Goal: Browse casually

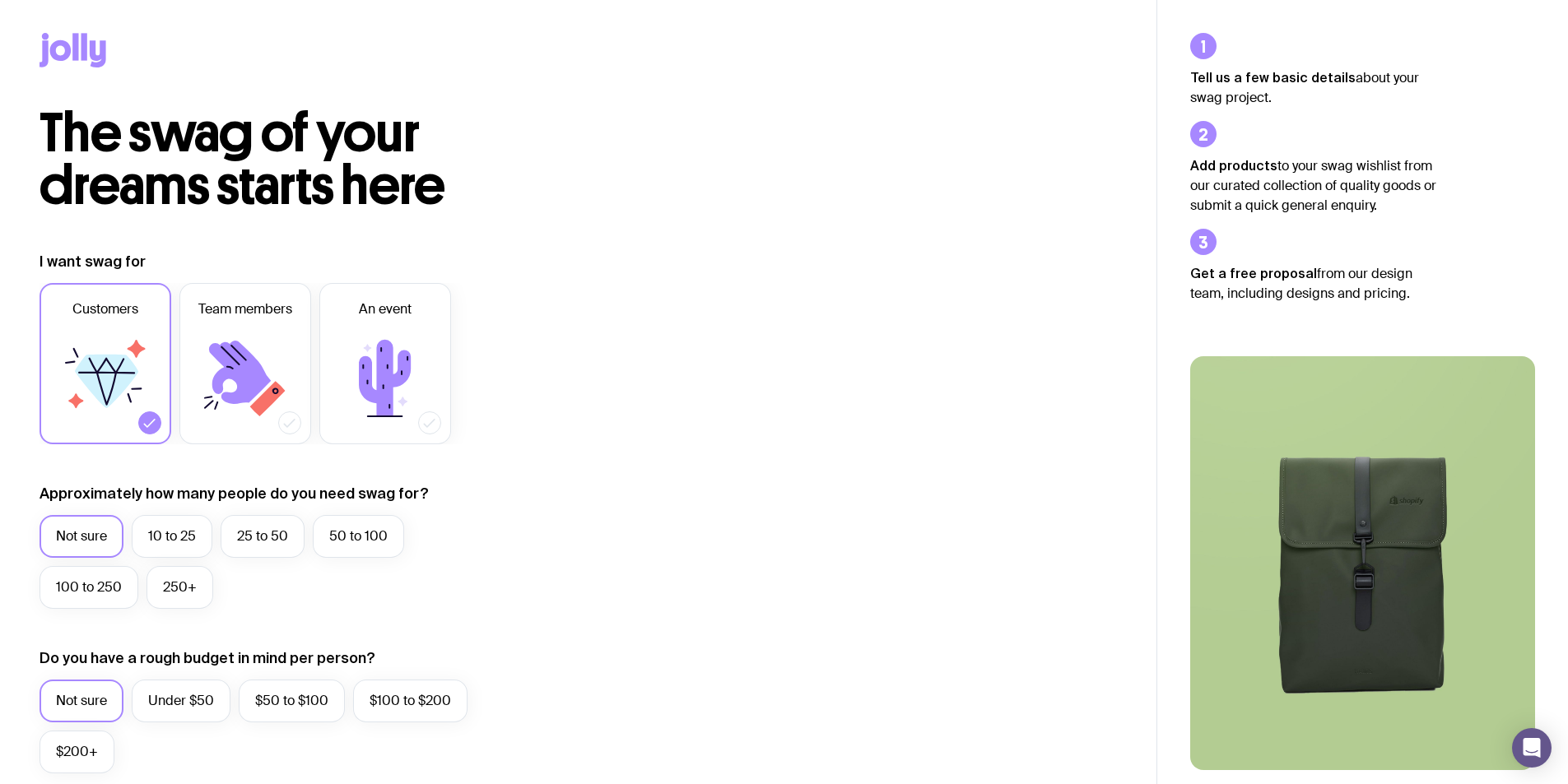
click at [66, 56] on icon at bounding box center [61, 50] width 21 height 21
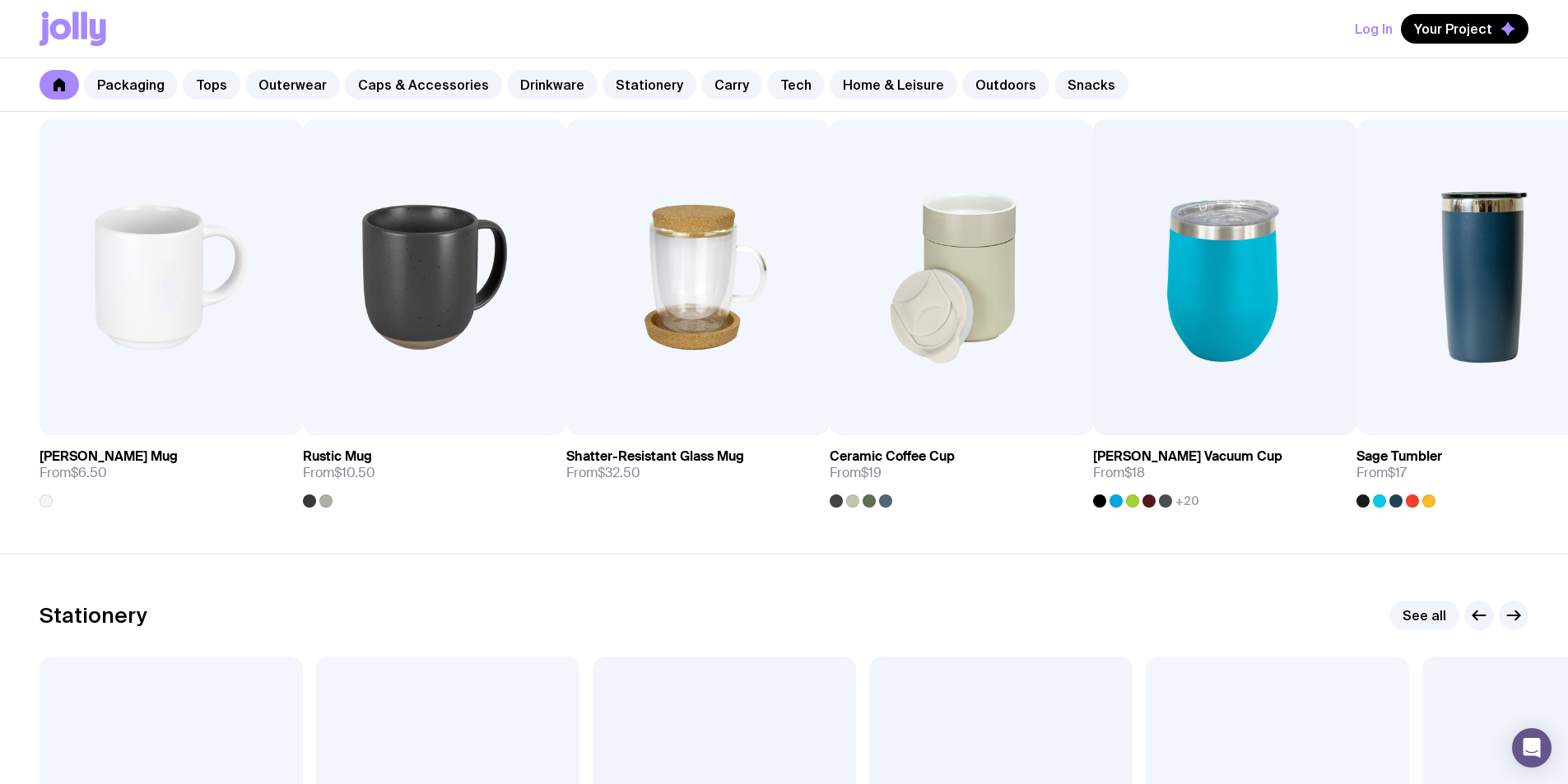
scroll to position [2303, 0]
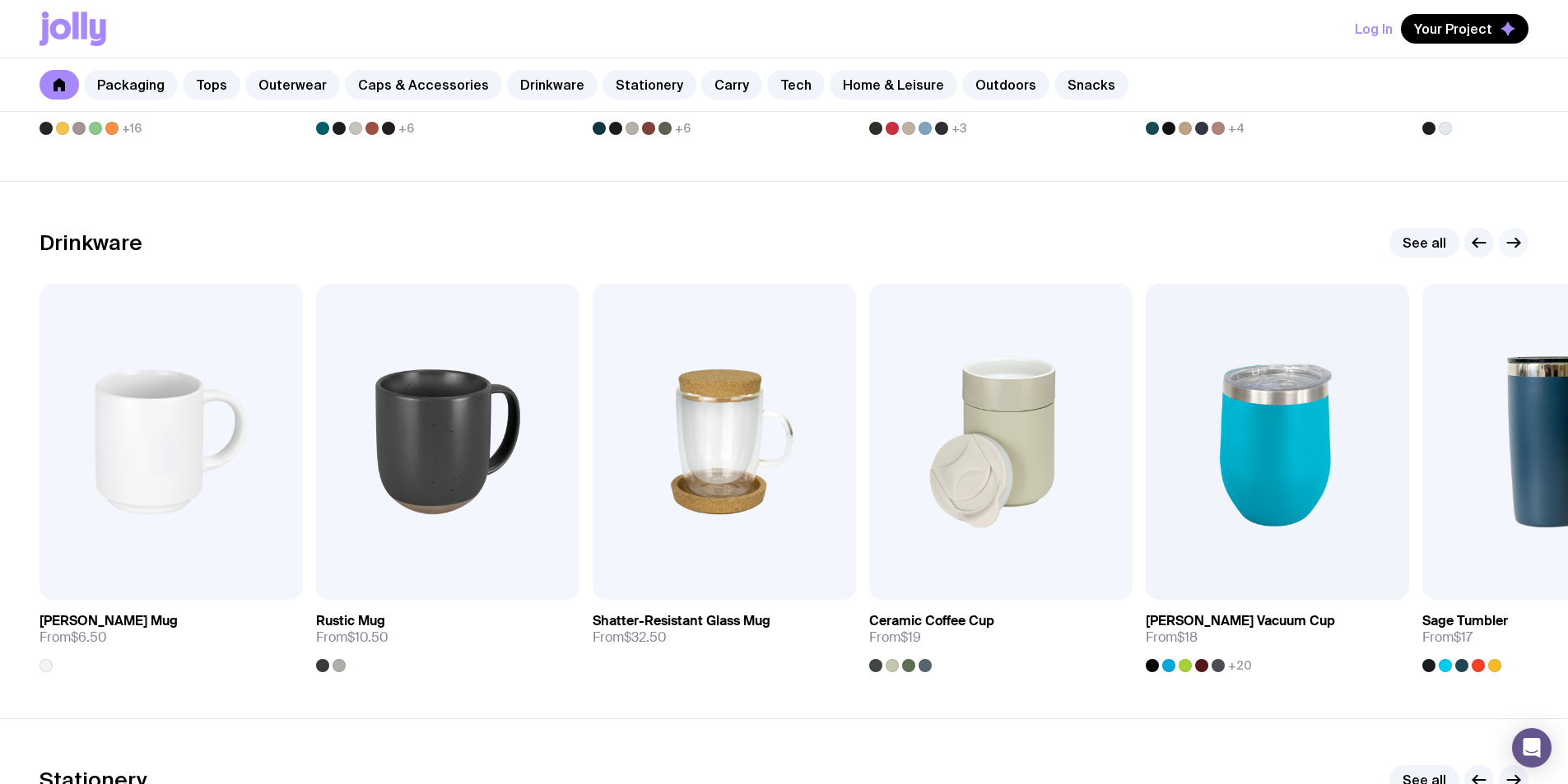
click at [1516, 235] on icon "button" at bounding box center [1513, 242] width 20 height 20
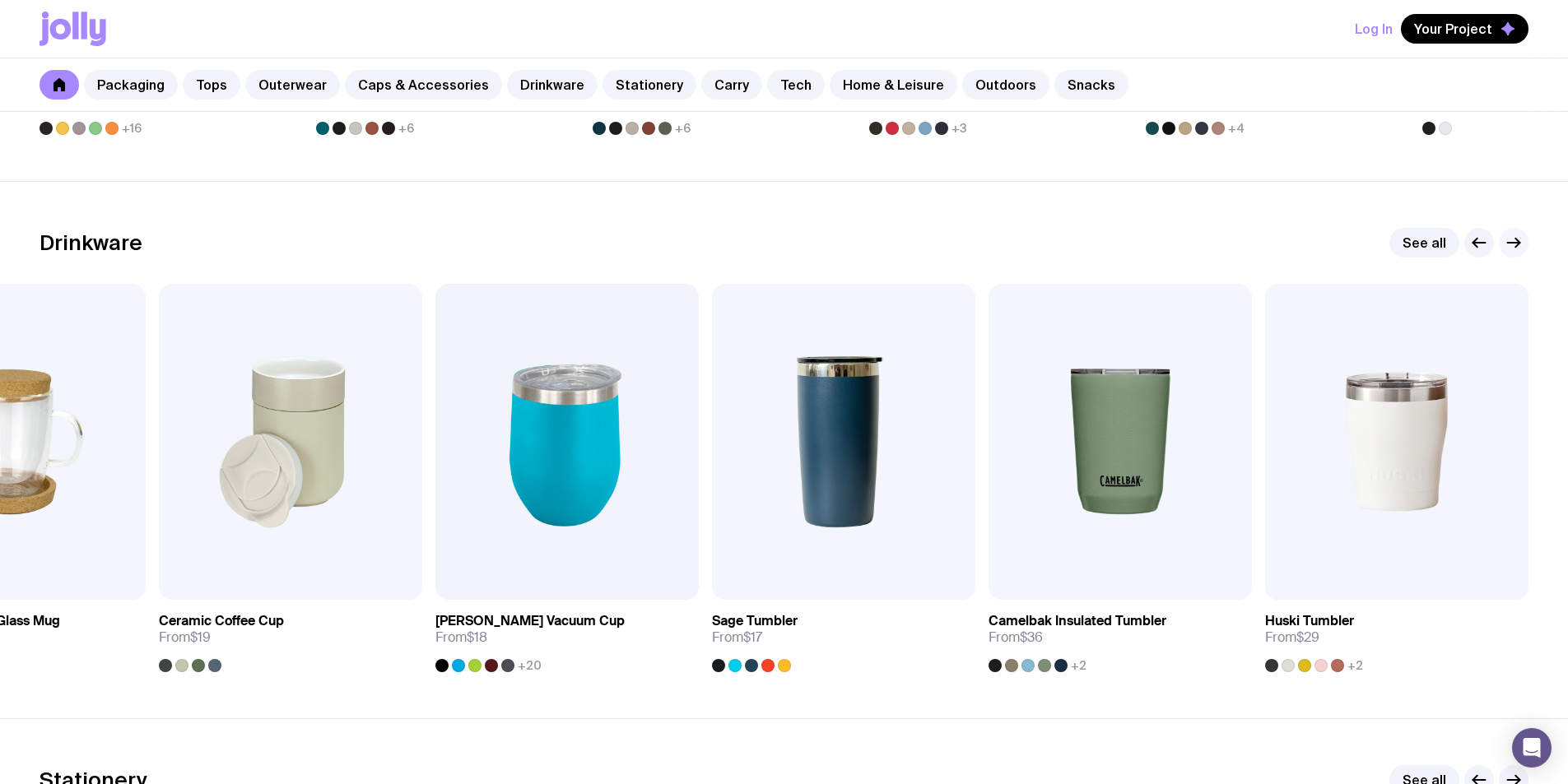
click at [1516, 235] on icon "button" at bounding box center [1513, 242] width 20 height 20
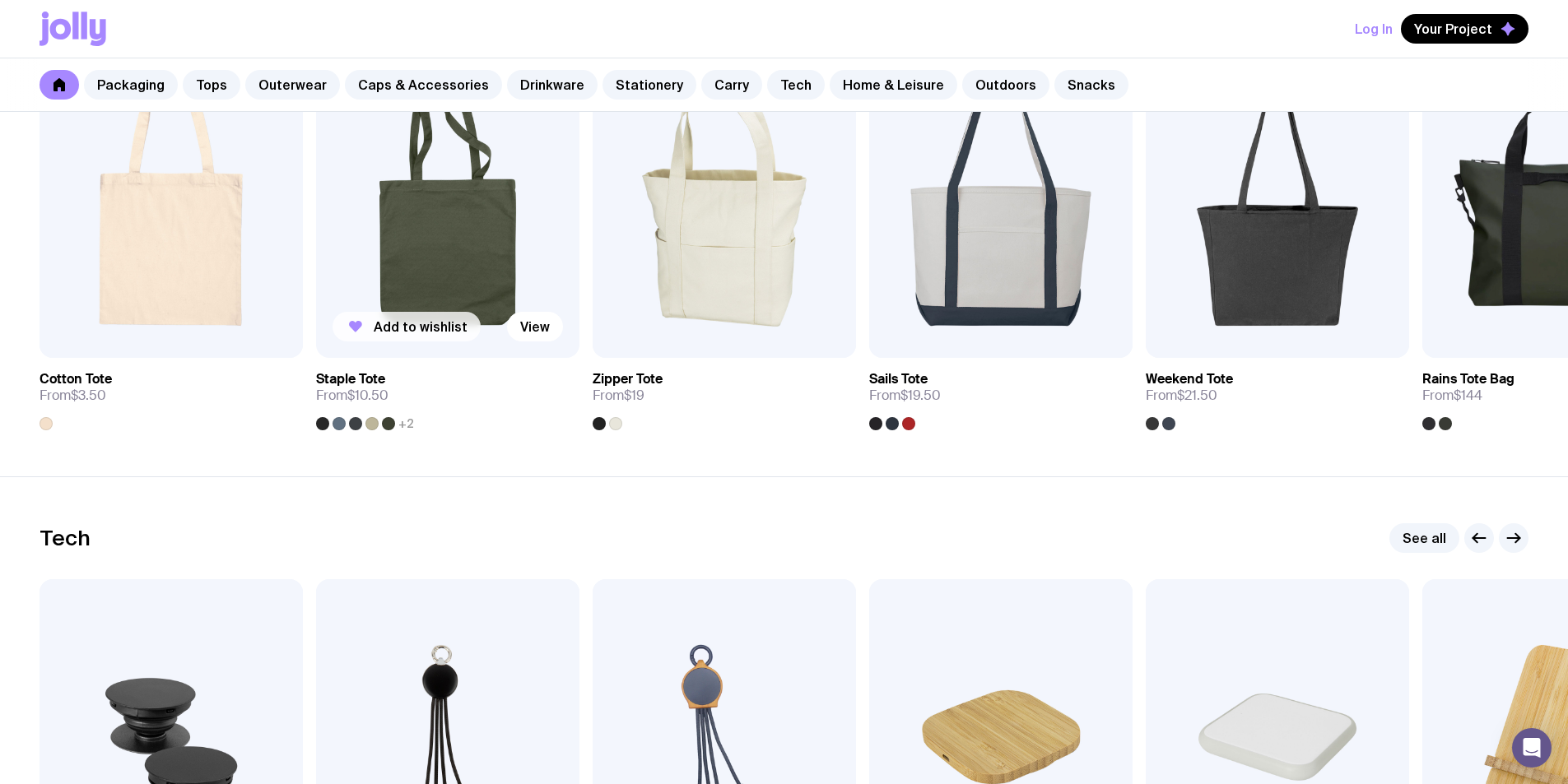
scroll to position [3948, 0]
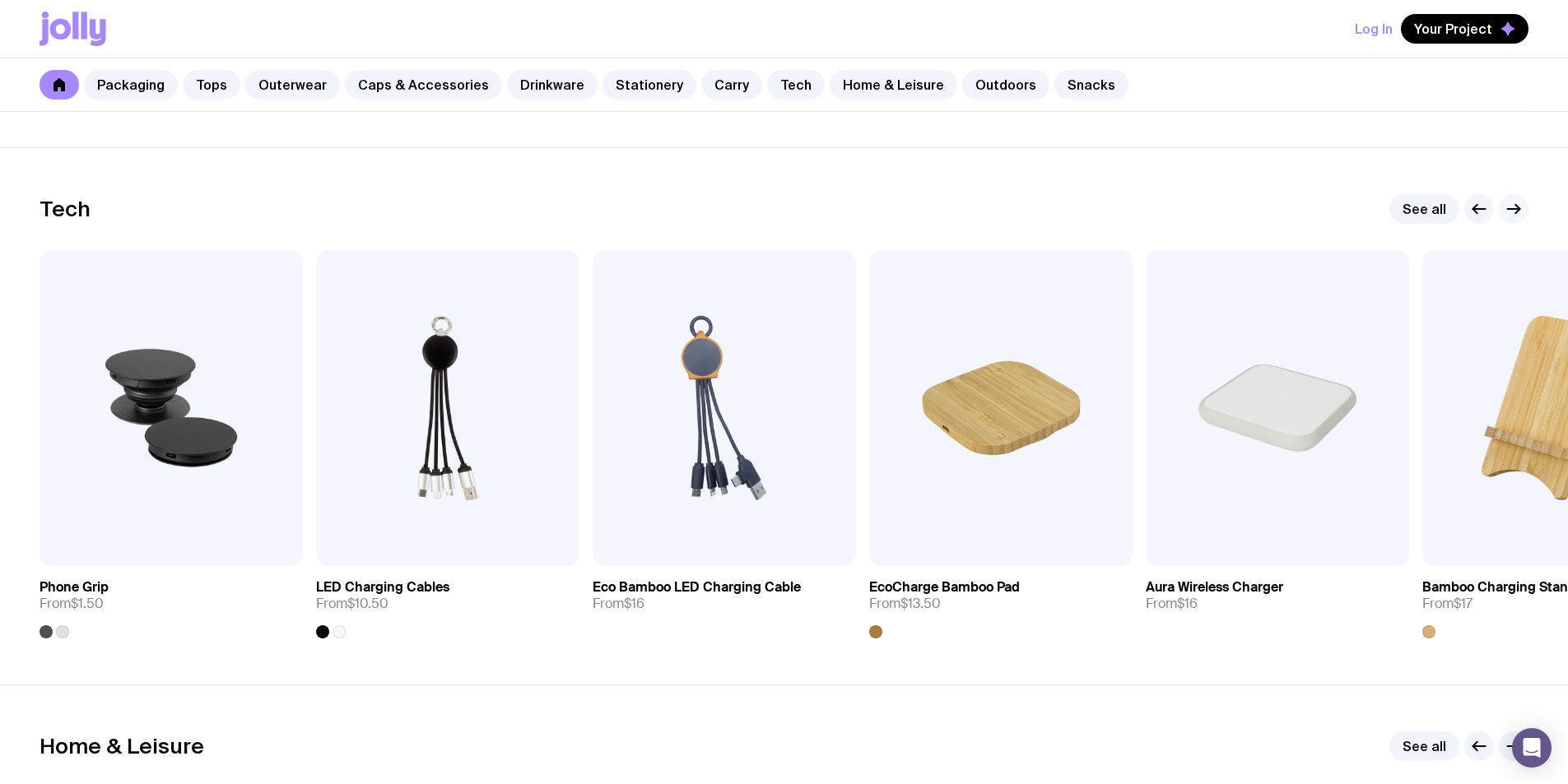
click at [1511, 206] on icon "button" at bounding box center [1513, 209] width 20 height 20
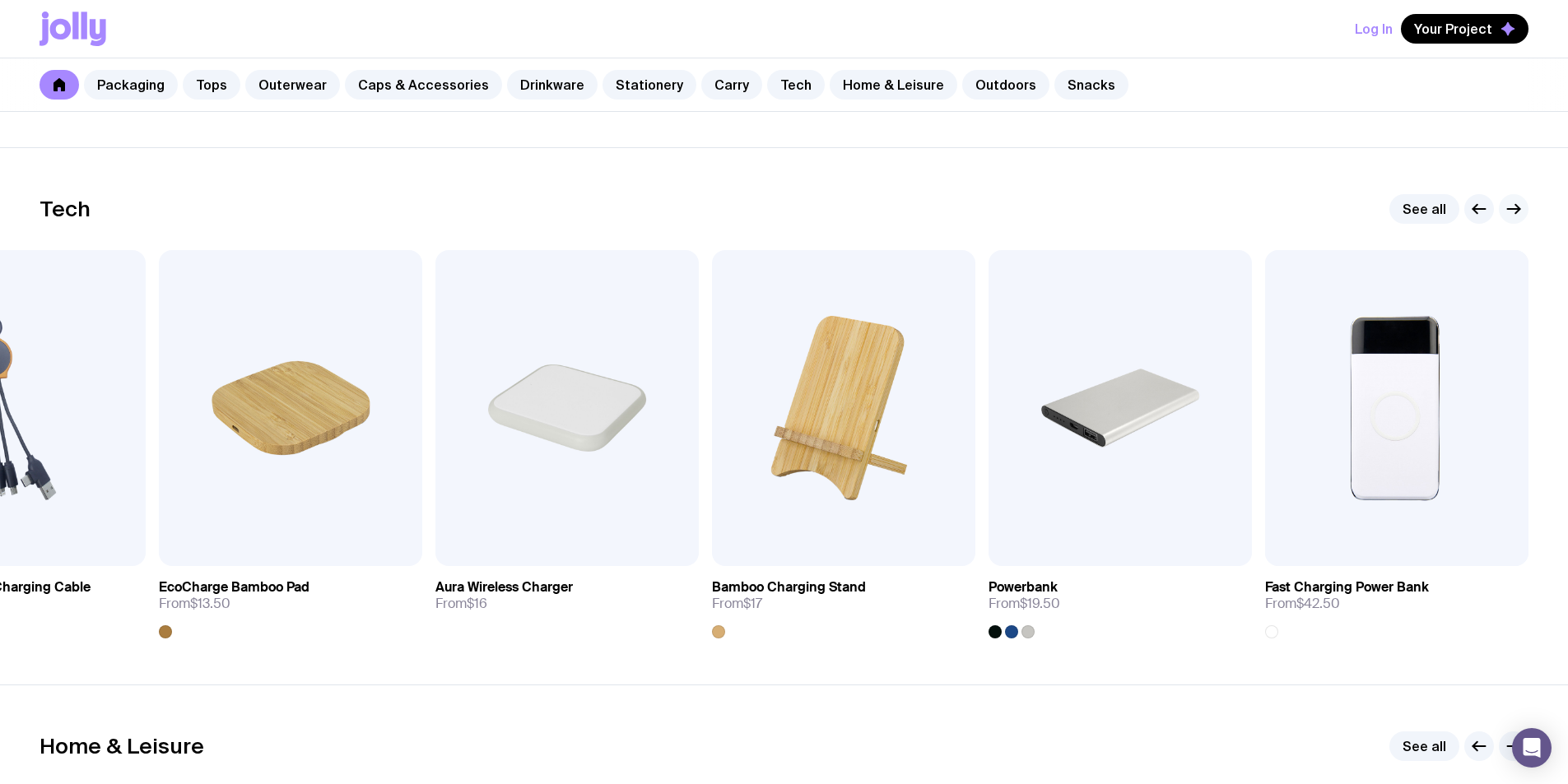
click at [1513, 211] on icon "button" at bounding box center [1513, 209] width 20 height 20
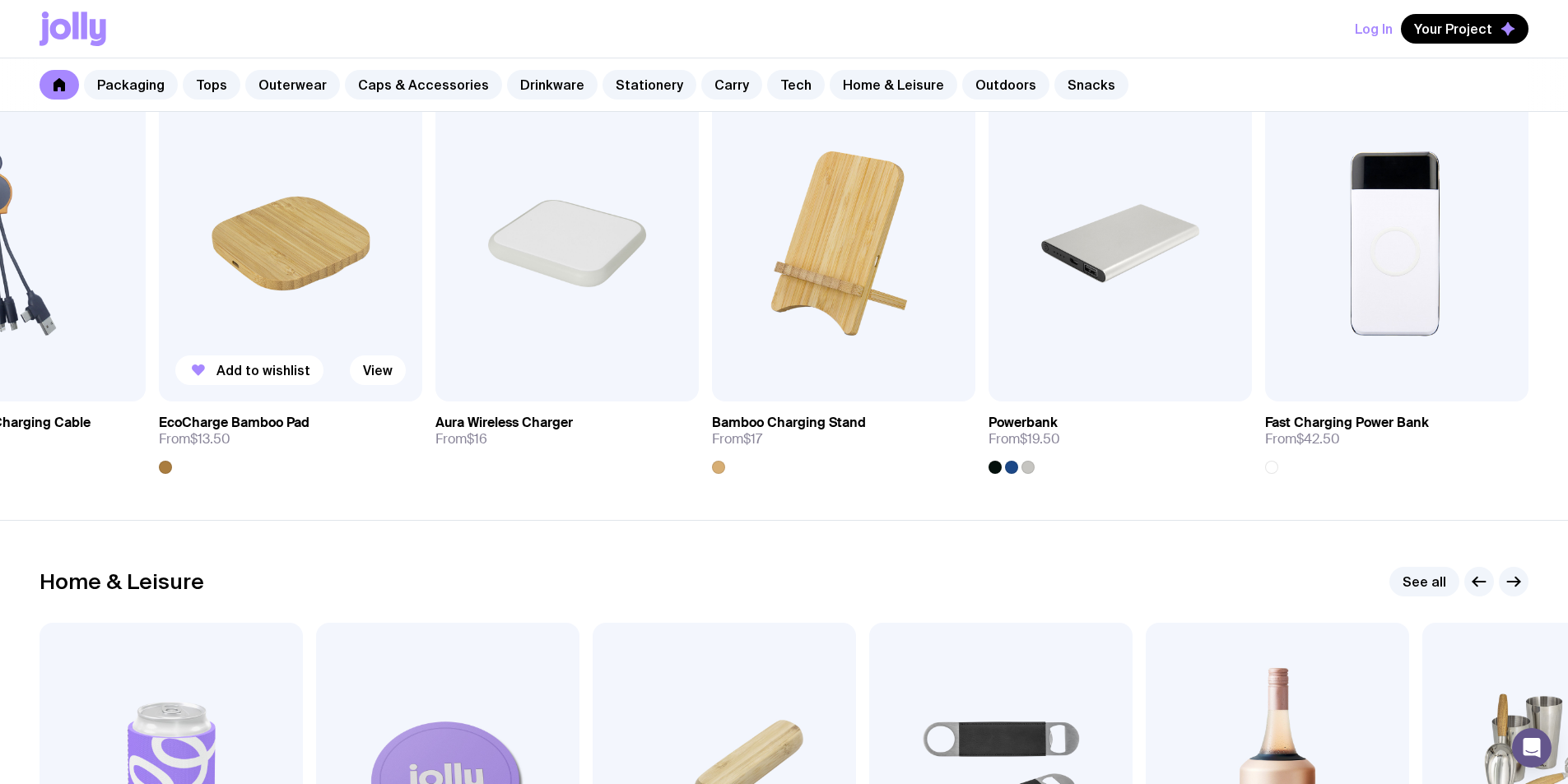
scroll to position [4441, 0]
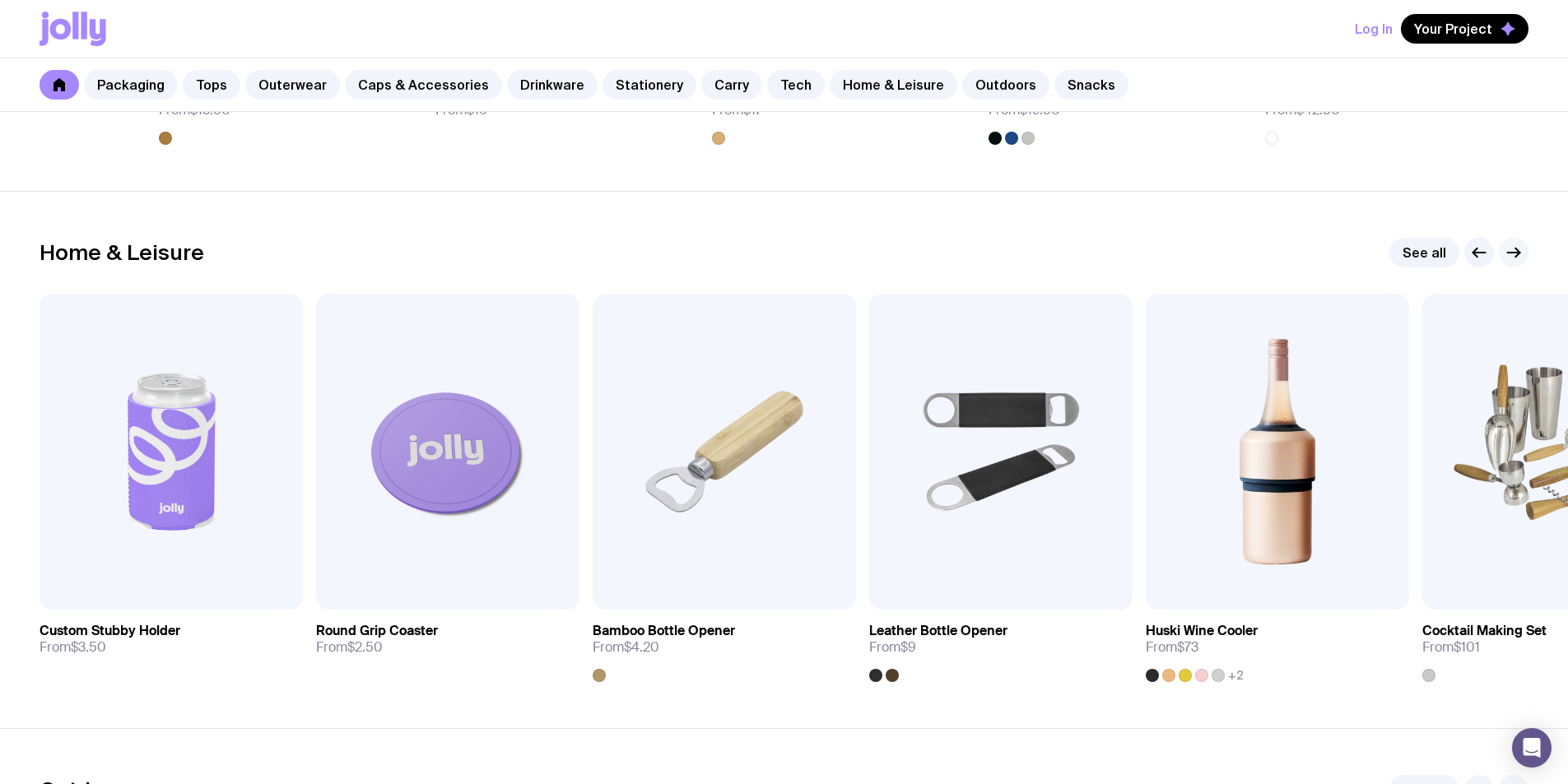
click at [1523, 257] on icon "button" at bounding box center [1513, 252] width 20 height 20
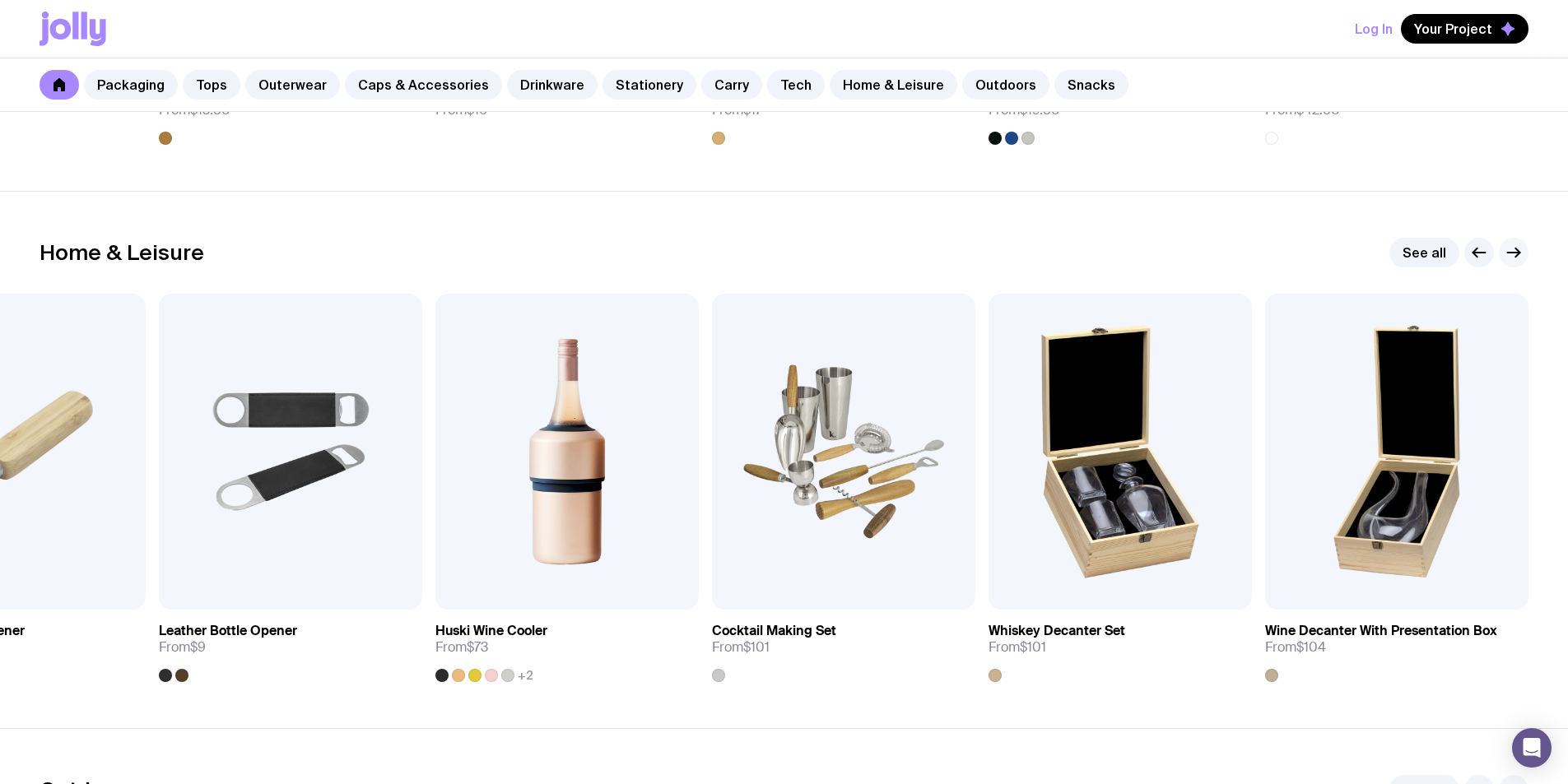
click at [1523, 257] on icon "button" at bounding box center [1513, 252] width 20 height 20
click at [1509, 256] on icon "button" at bounding box center [1513, 252] width 20 height 20
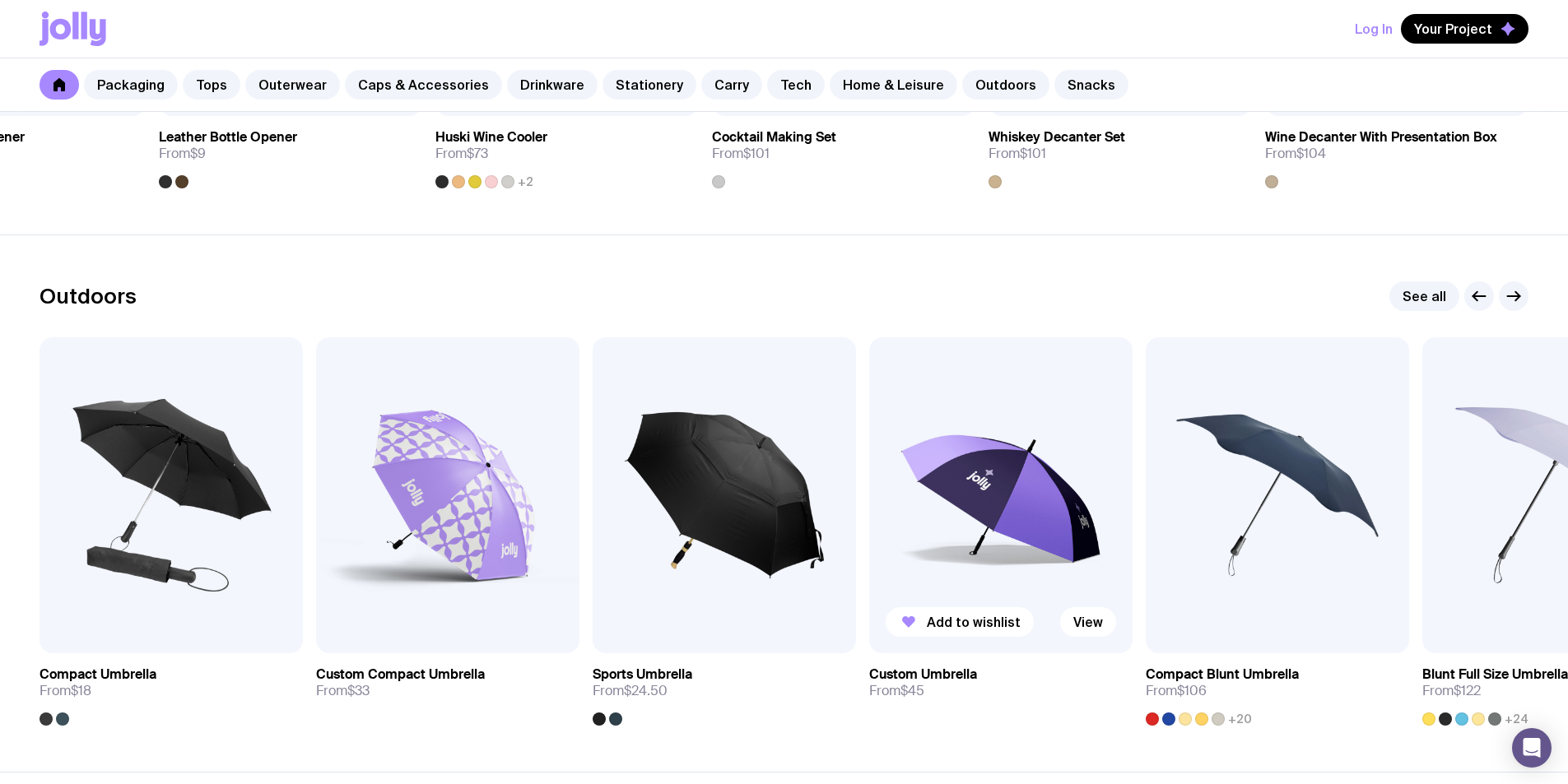
scroll to position [5099, 0]
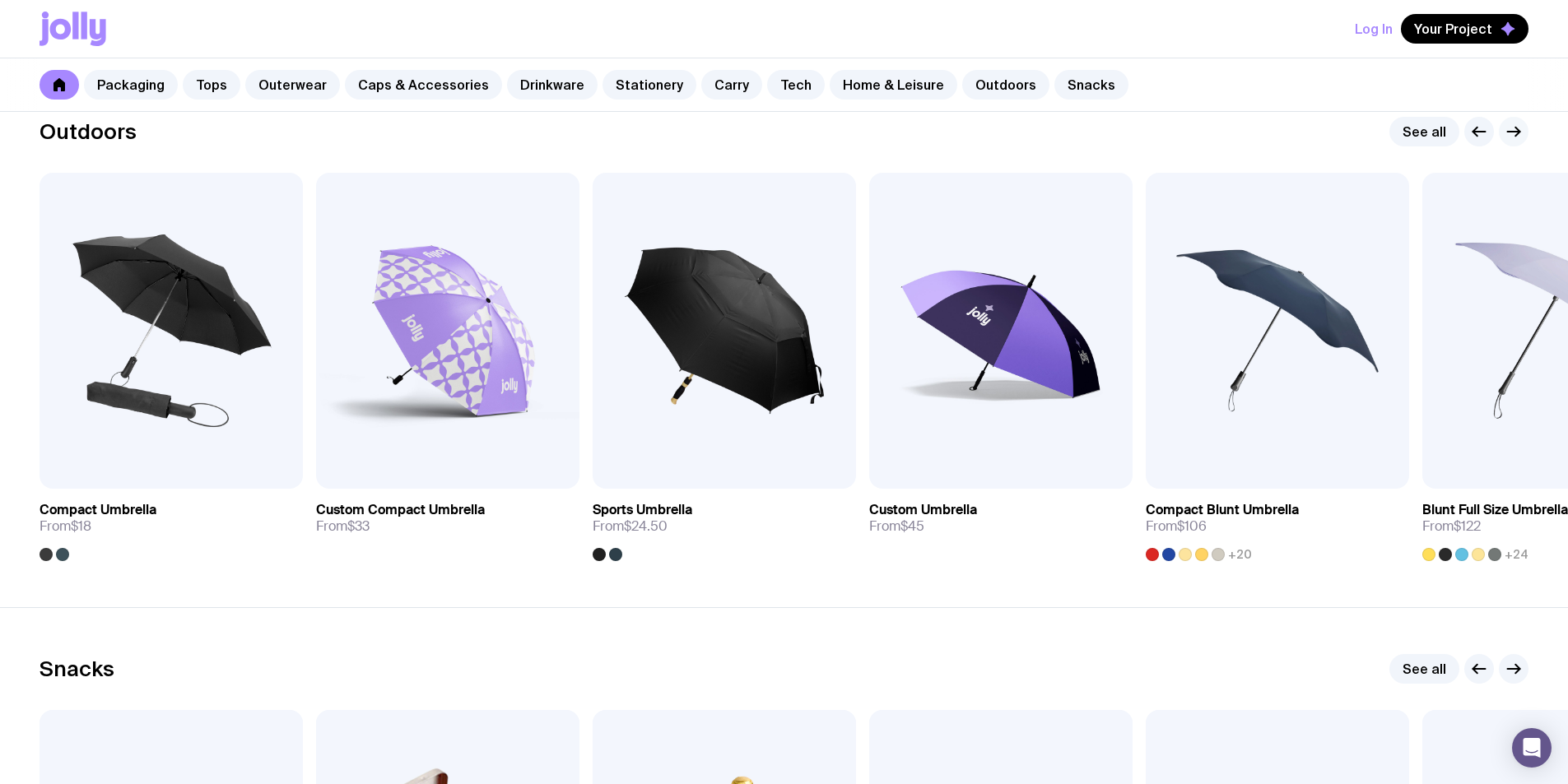
click at [1519, 124] on icon "button" at bounding box center [1513, 131] width 20 height 20
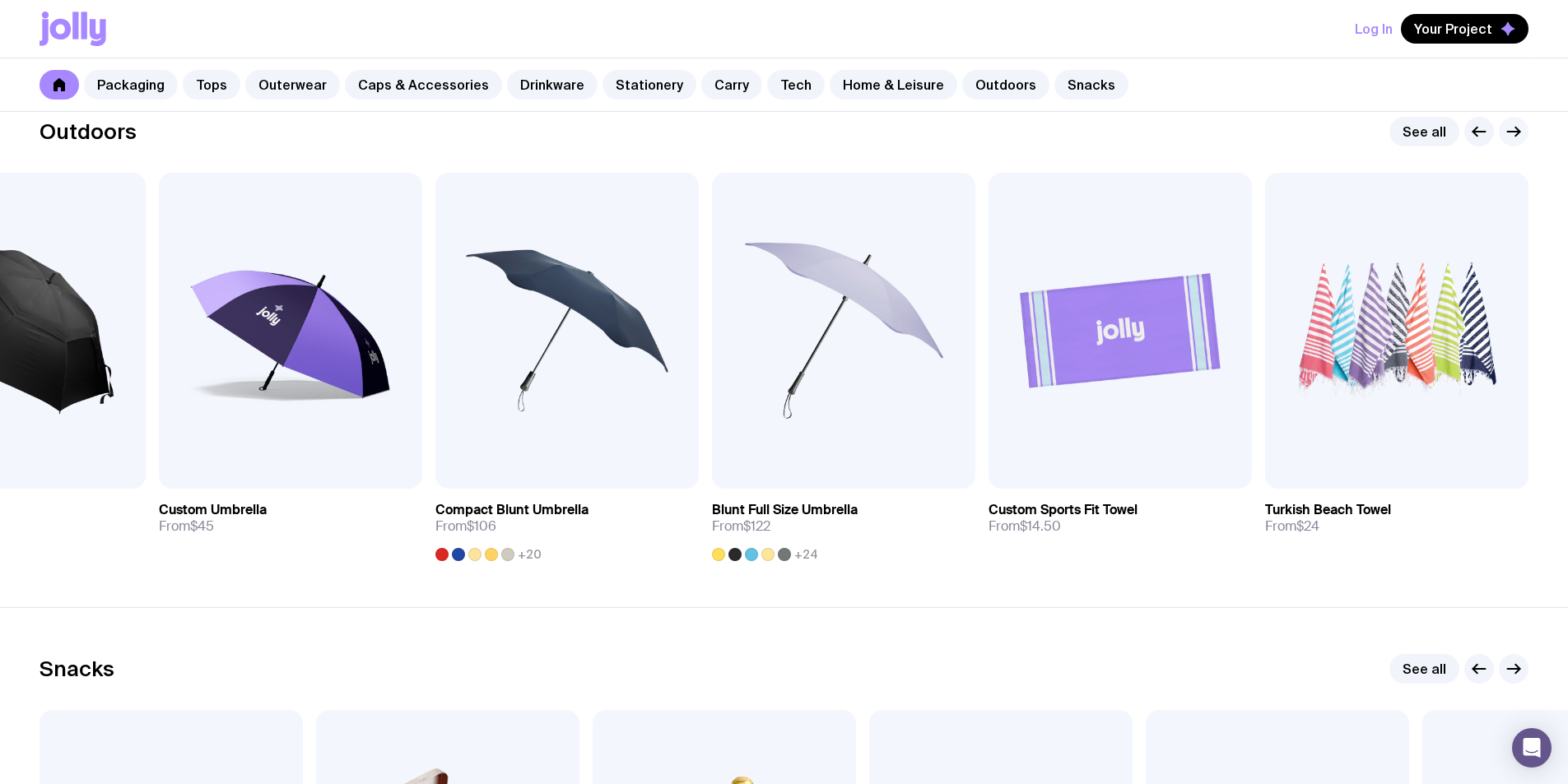
click at [1519, 124] on icon "button" at bounding box center [1513, 131] width 20 height 20
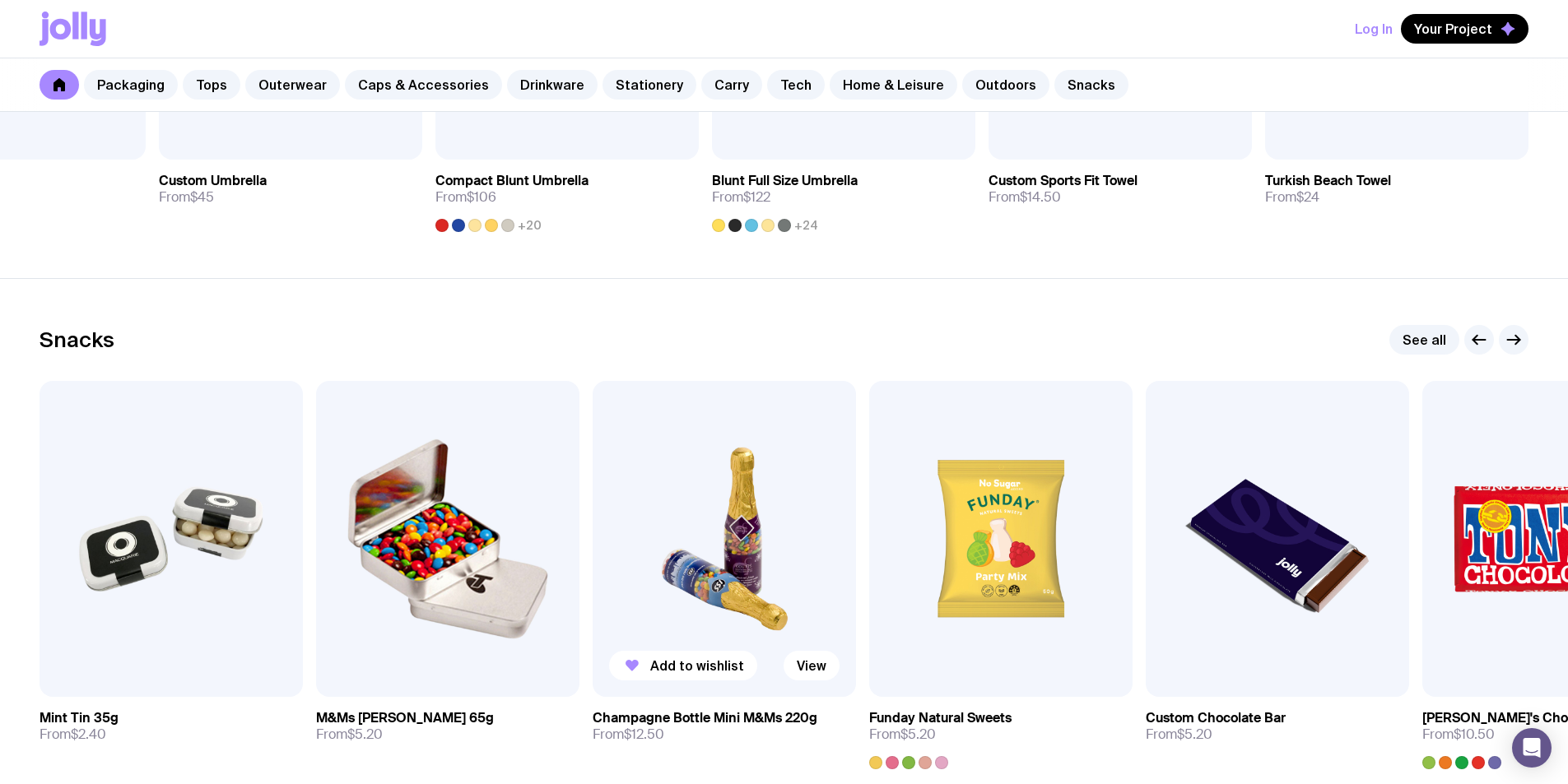
scroll to position [5592, 0]
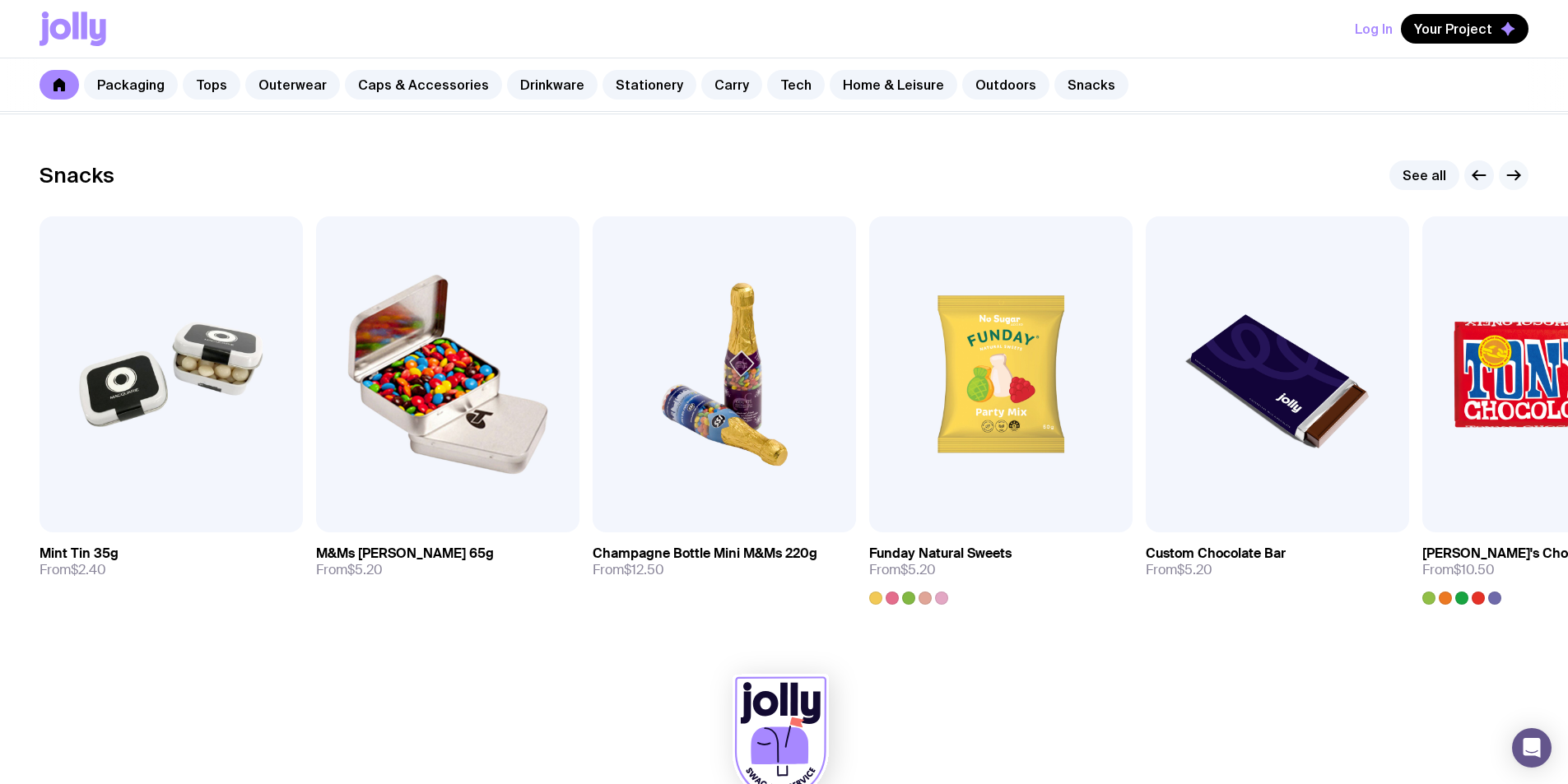
click at [1517, 181] on icon "button" at bounding box center [1513, 175] width 20 height 20
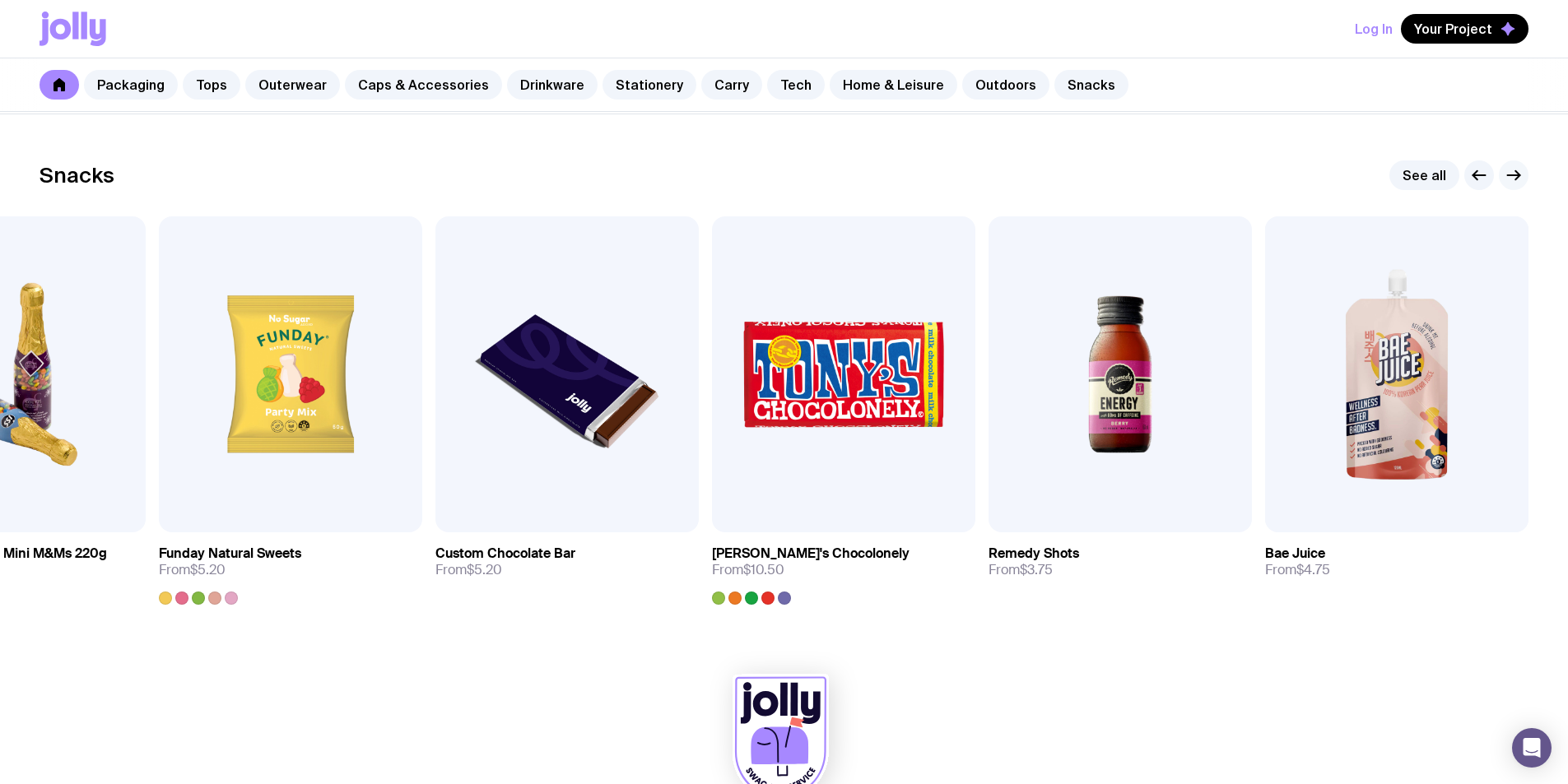
click at [1517, 181] on icon "button" at bounding box center [1513, 175] width 20 height 20
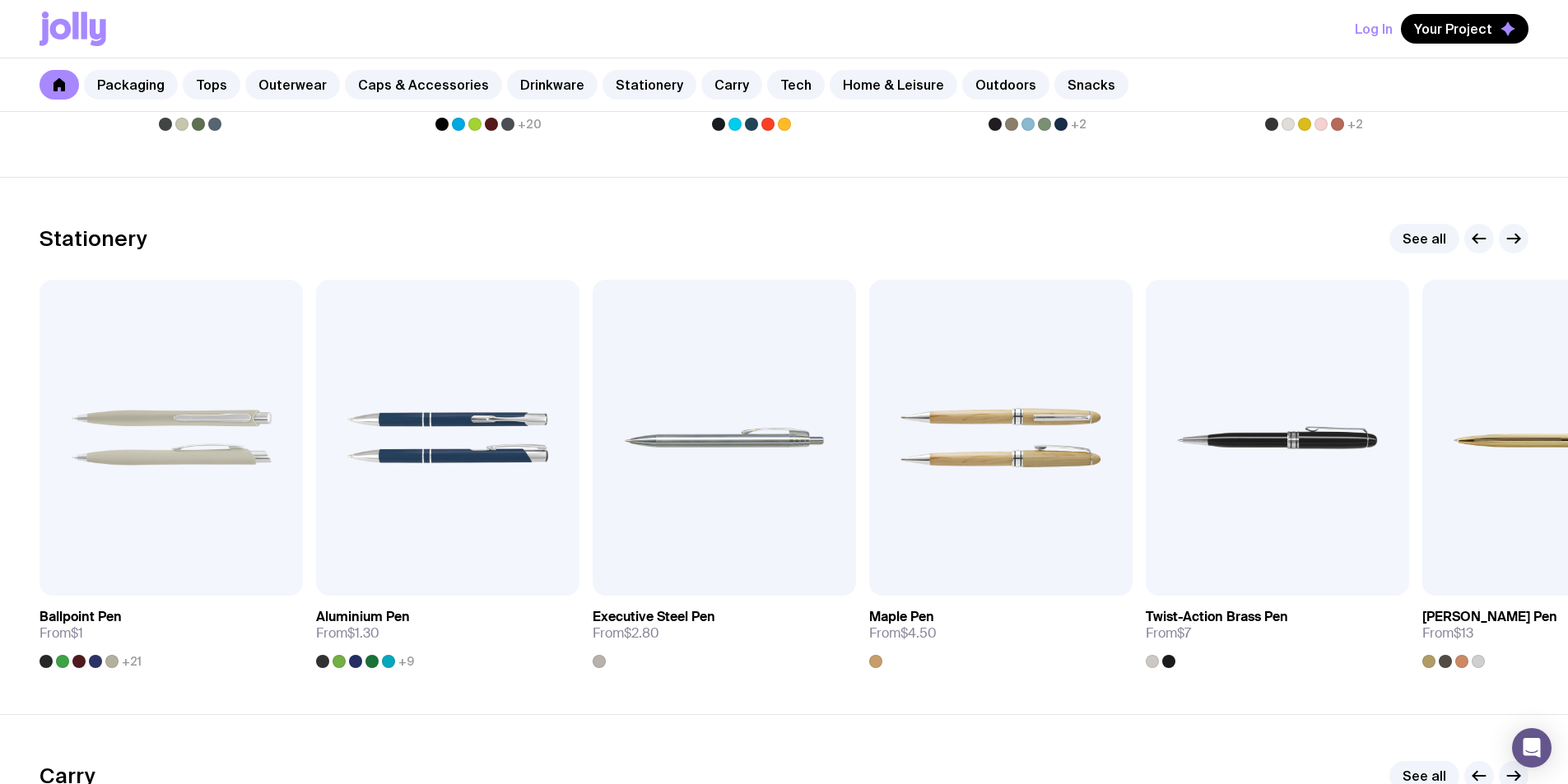
scroll to position [3502, 0]
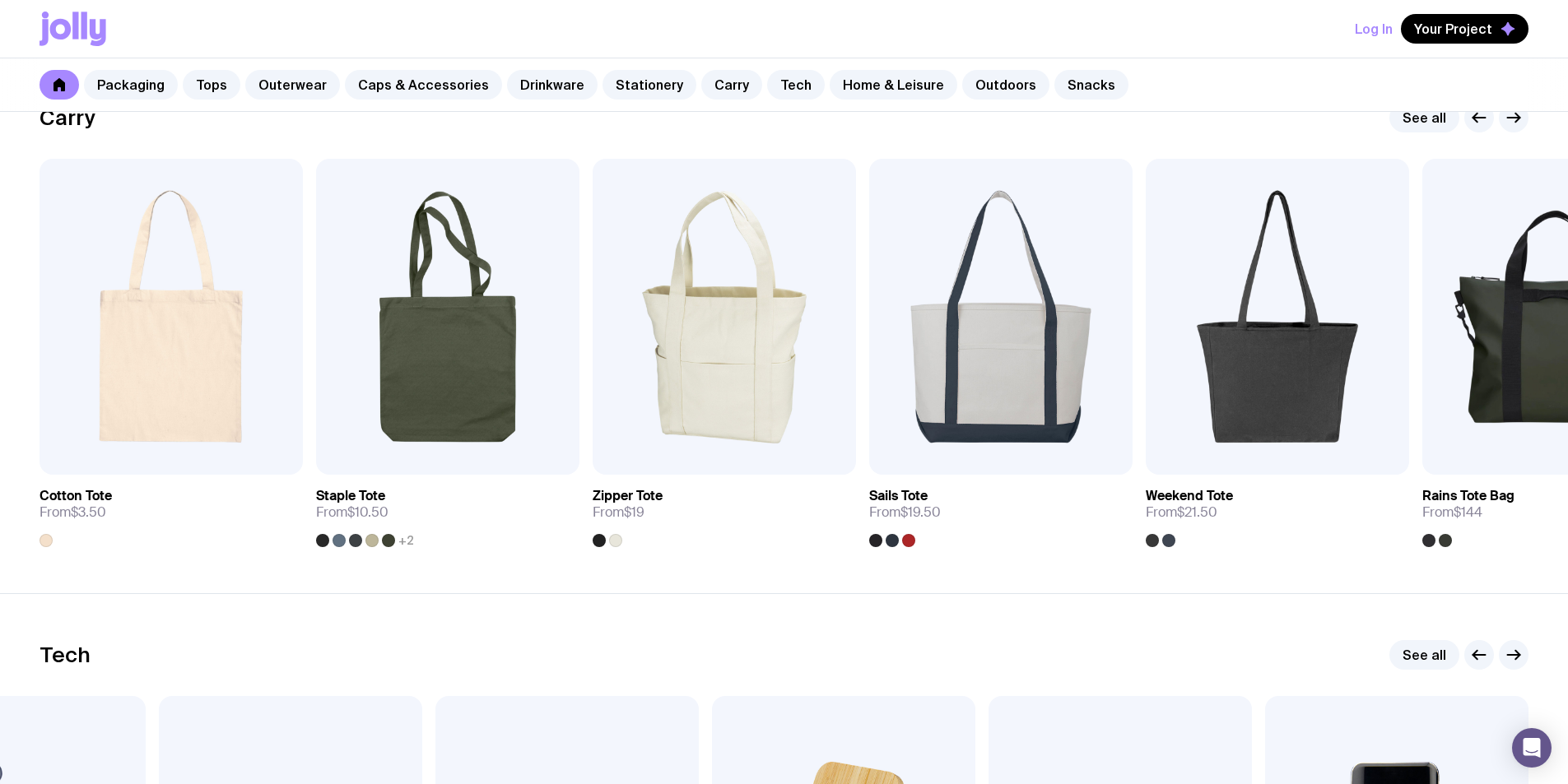
click at [1499, 125] on div at bounding box center [1496, 117] width 64 height 30
click at [1501, 124] on button "button" at bounding box center [1513, 117] width 30 height 30
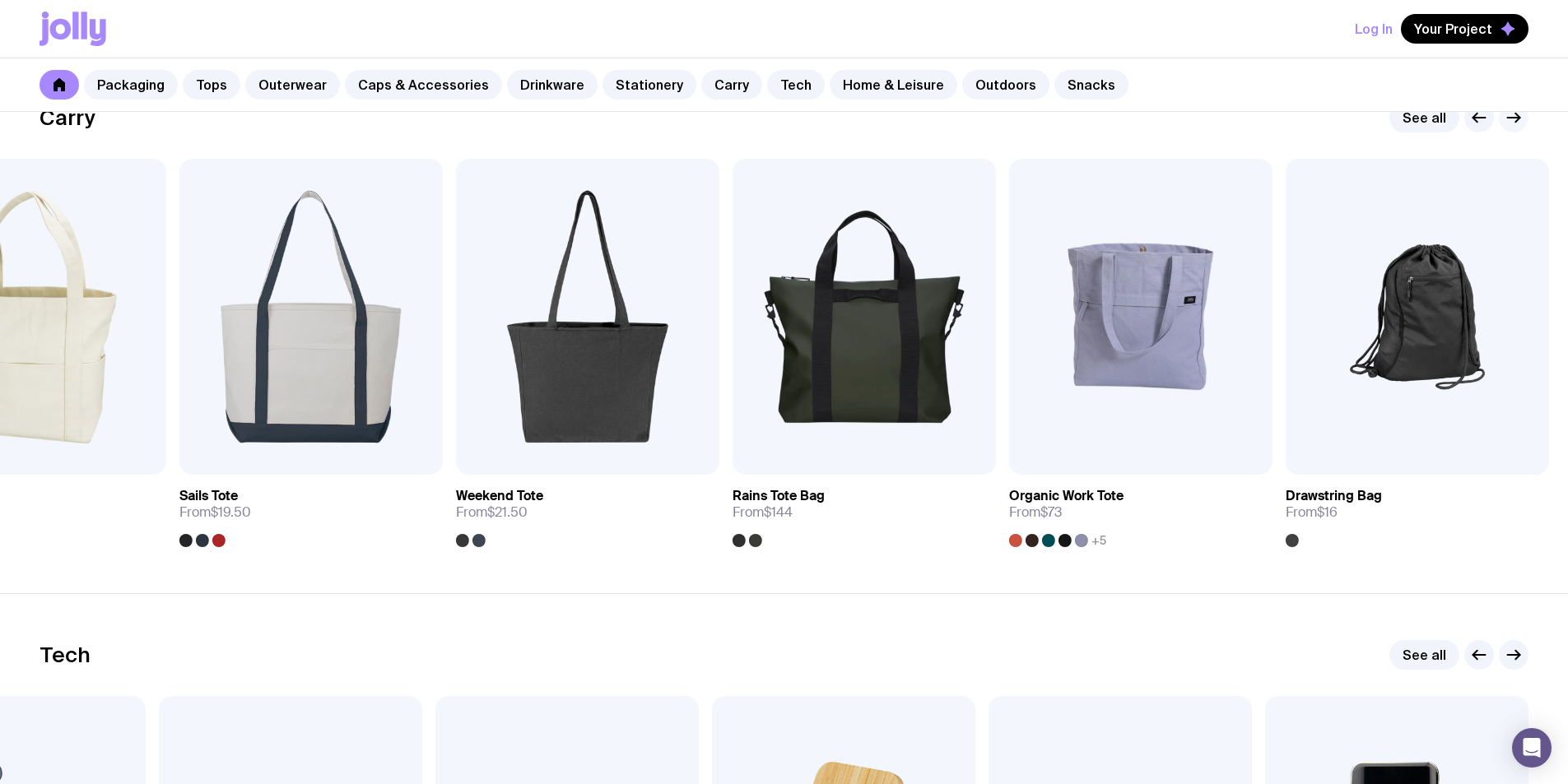
click at [1503, 128] on div at bounding box center [1496, 117] width 64 height 30
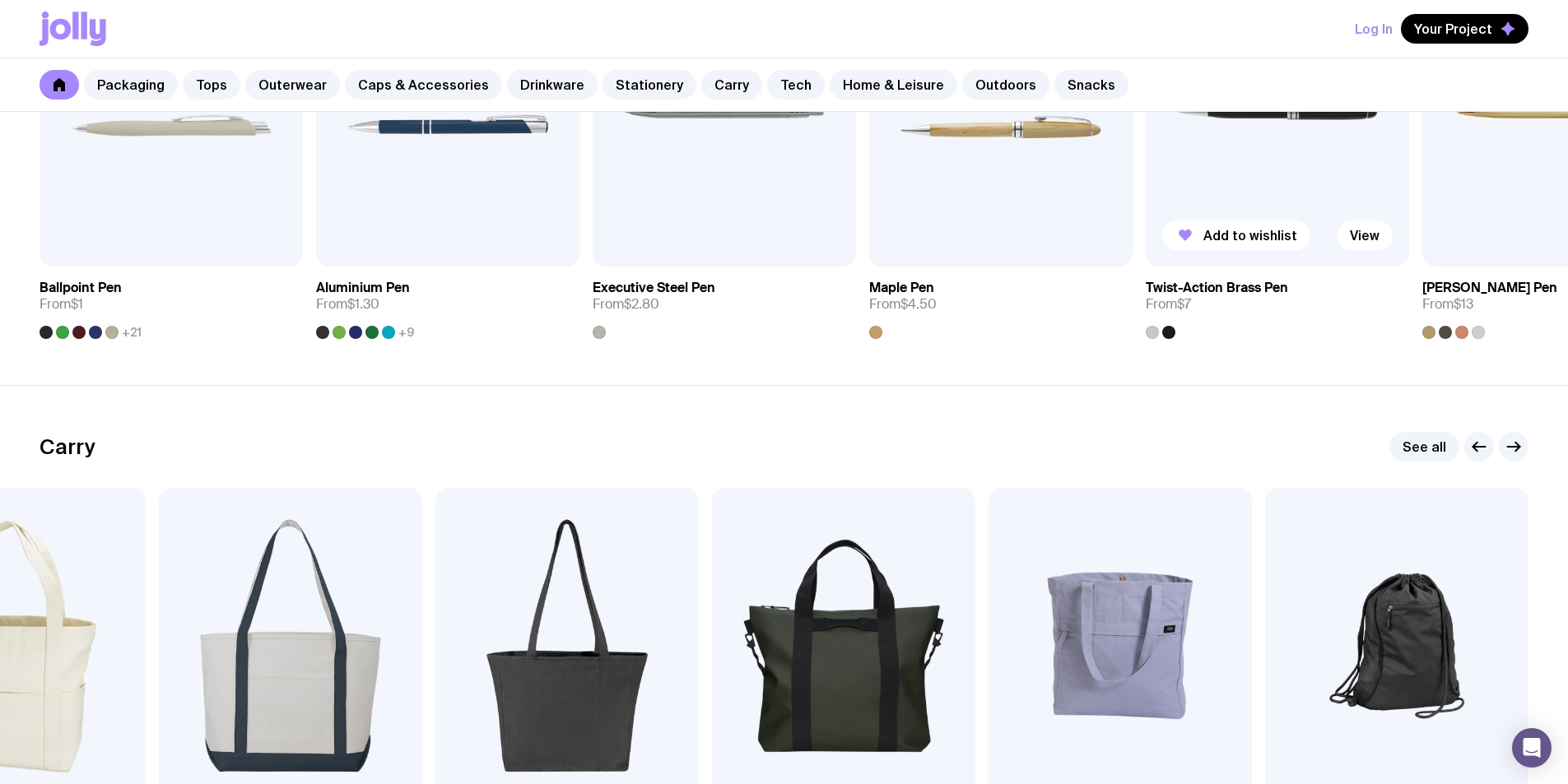
scroll to position [2844, 0]
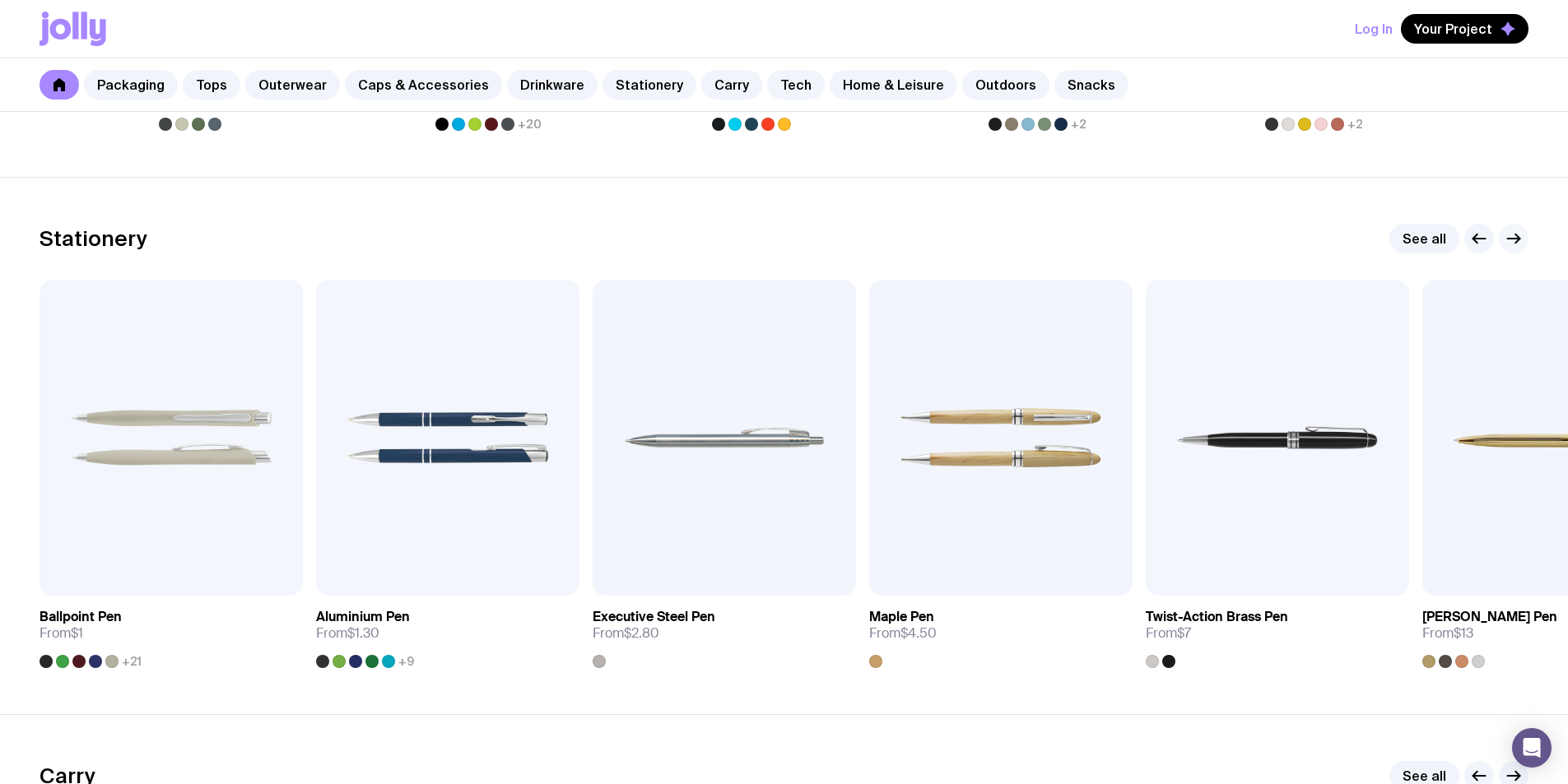
click at [1506, 240] on icon "button" at bounding box center [1513, 238] width 20 height 20
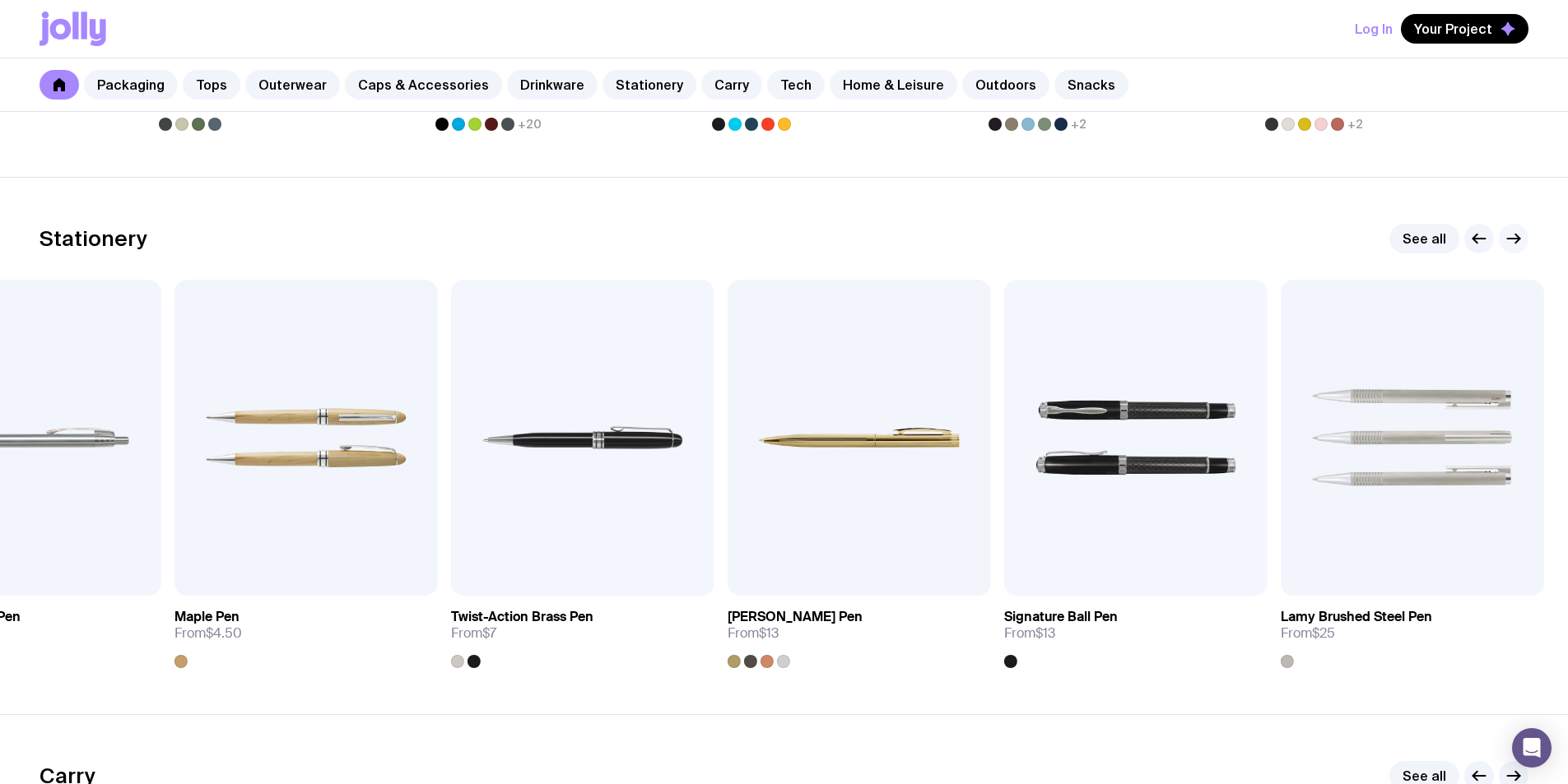
click at [1506, 240] on icon "button" at bounding box center [1513, 238] width 20 height 20
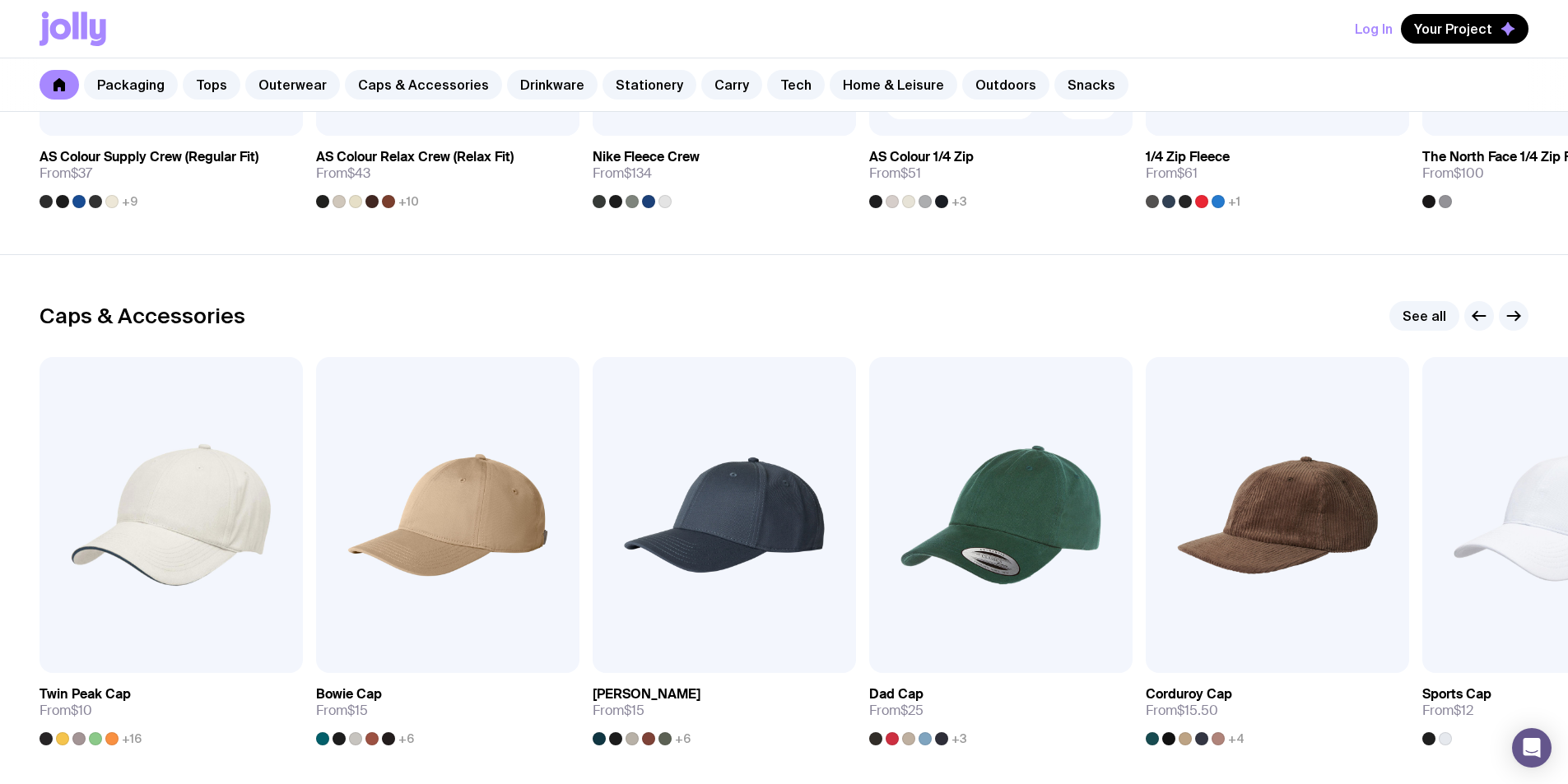
scroll to position [1528, 0]
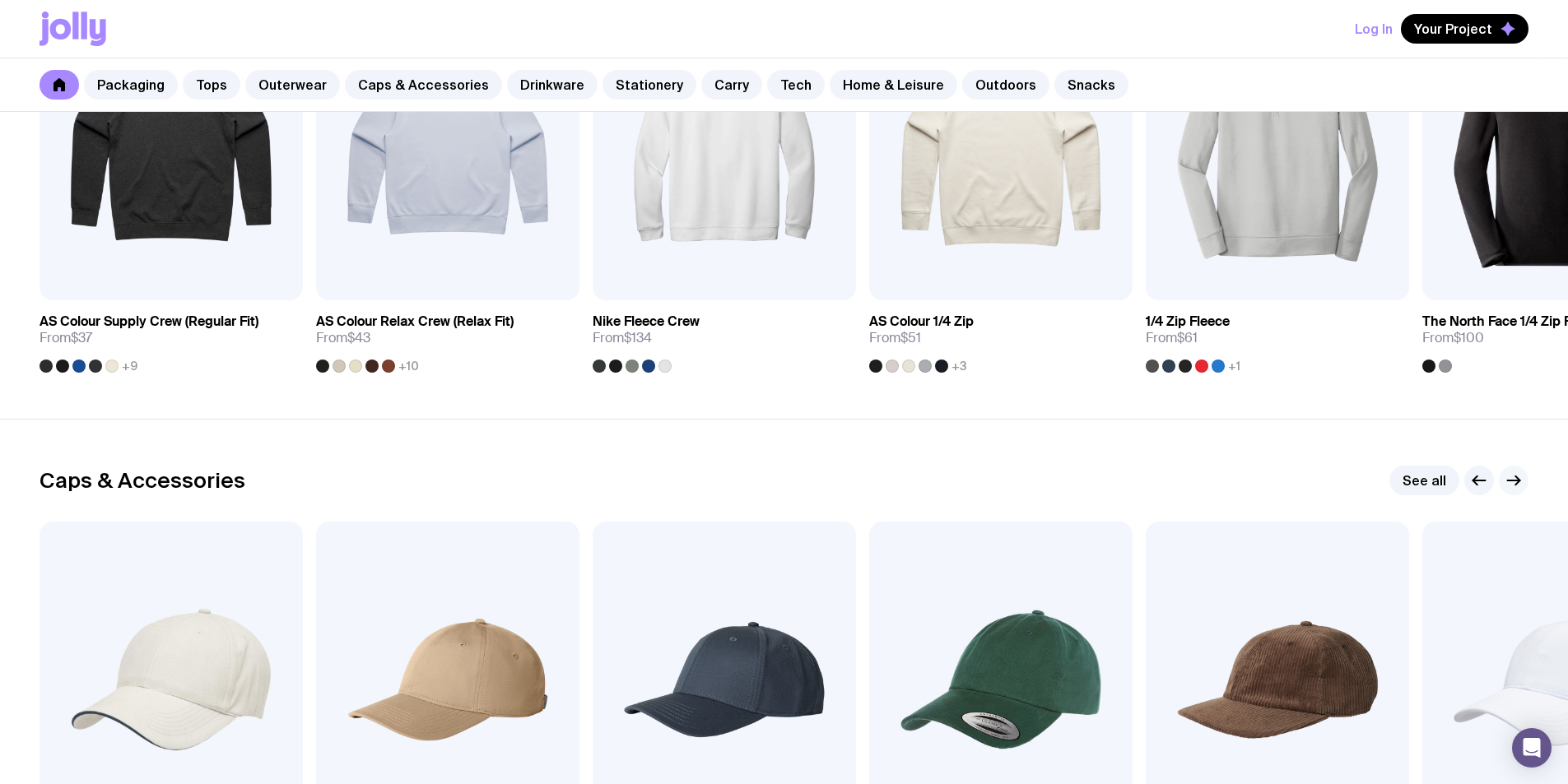
click at [1512, 474] on icon "button" at bounding box center [1513, 480] width 20 height 20
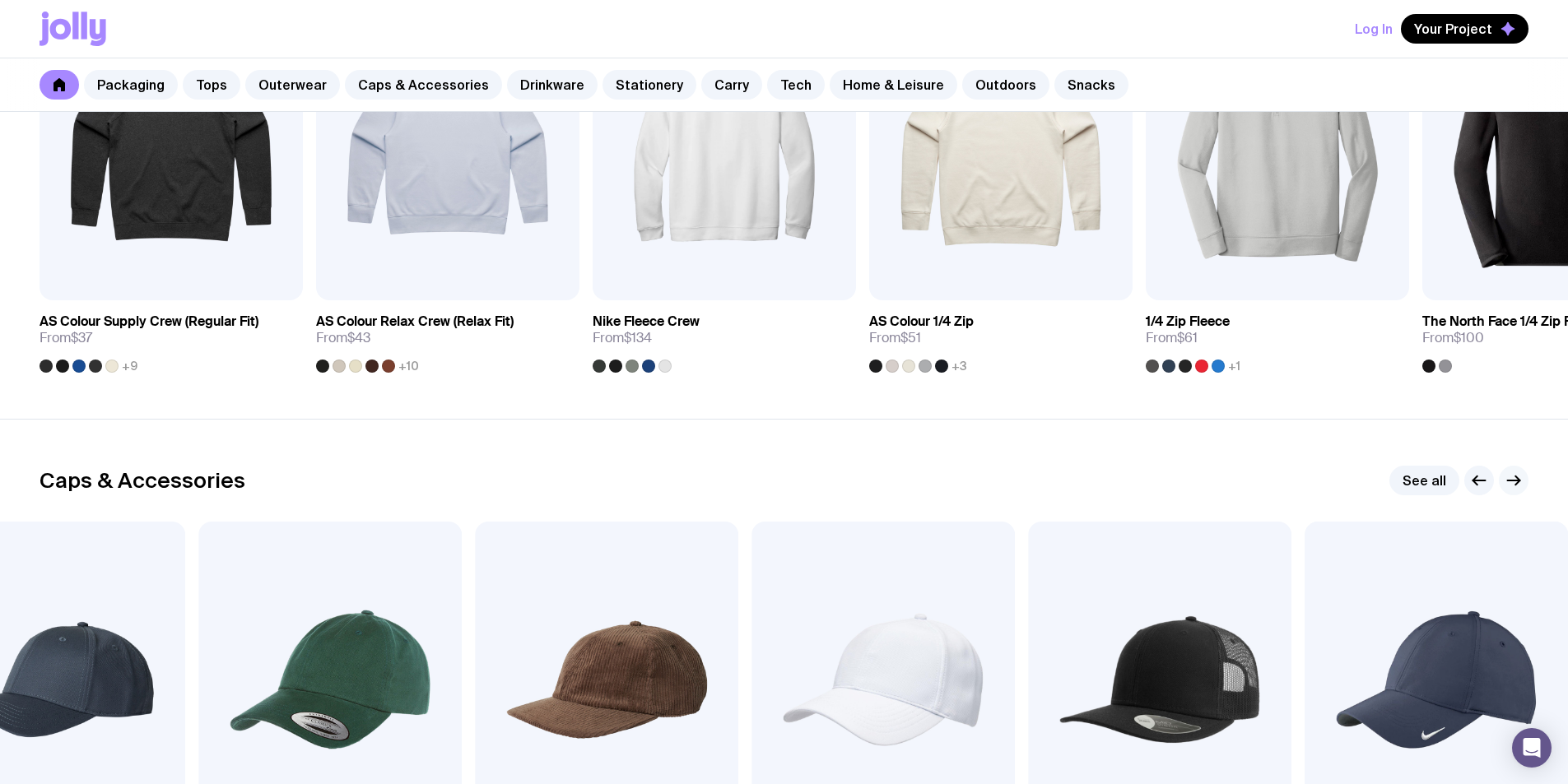
click at [1512, 468] on button "button" at bounding box center [1513, 480] width 30 height 30
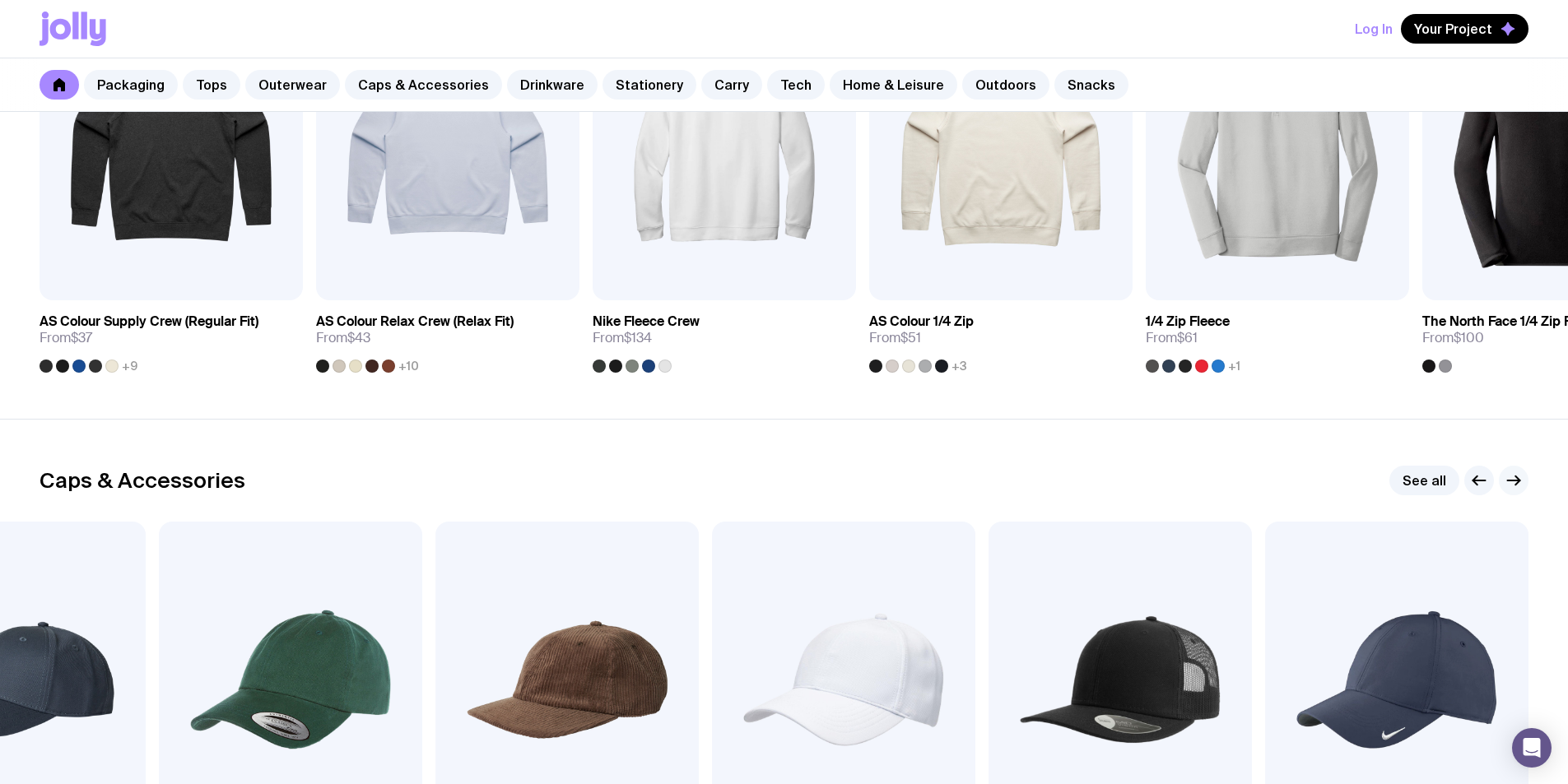
scroll to position [1035, 0]
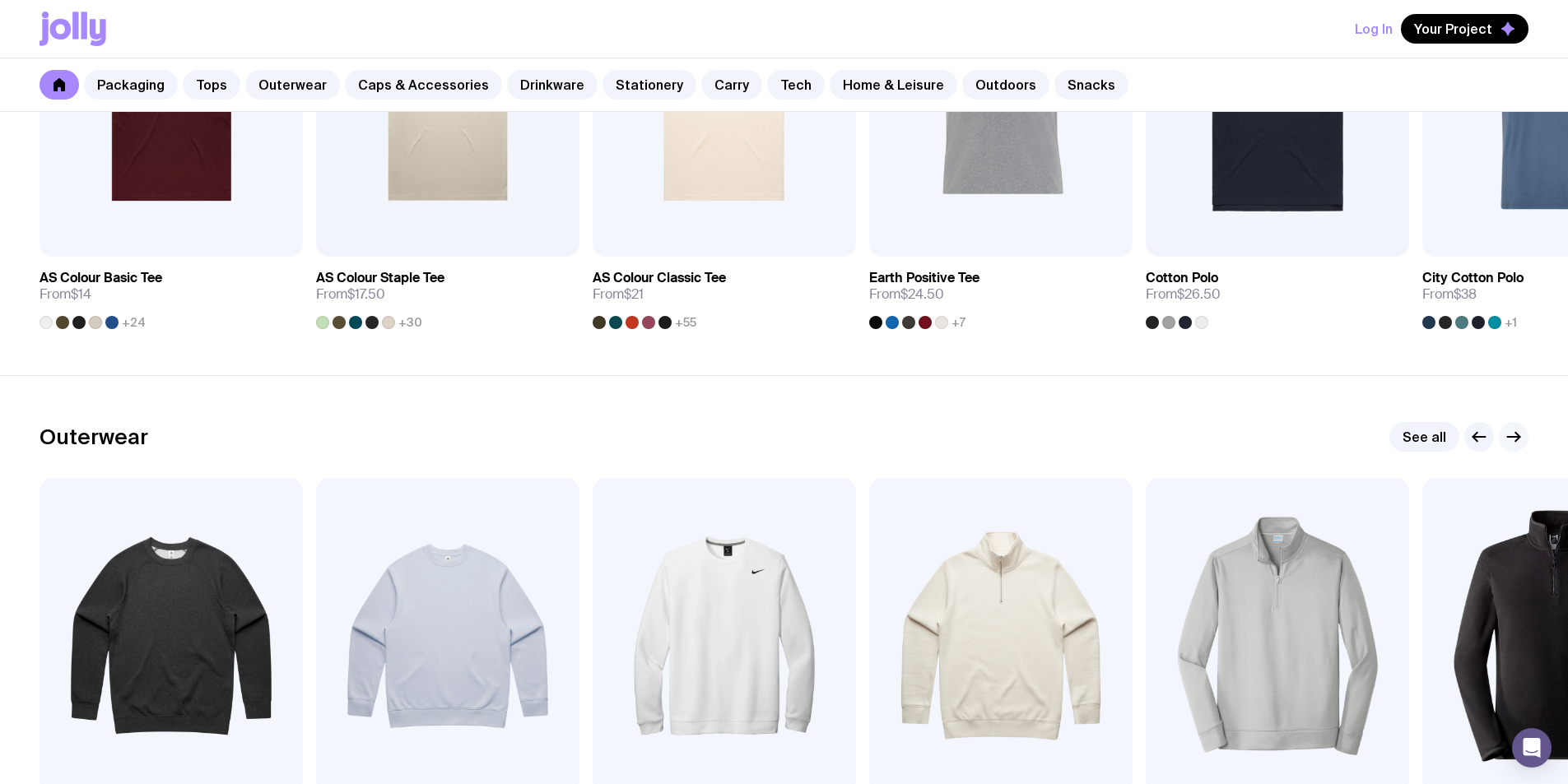
click at [1515, 443] on icon "button" at bounding box center [1513, 437] width 20 height 20
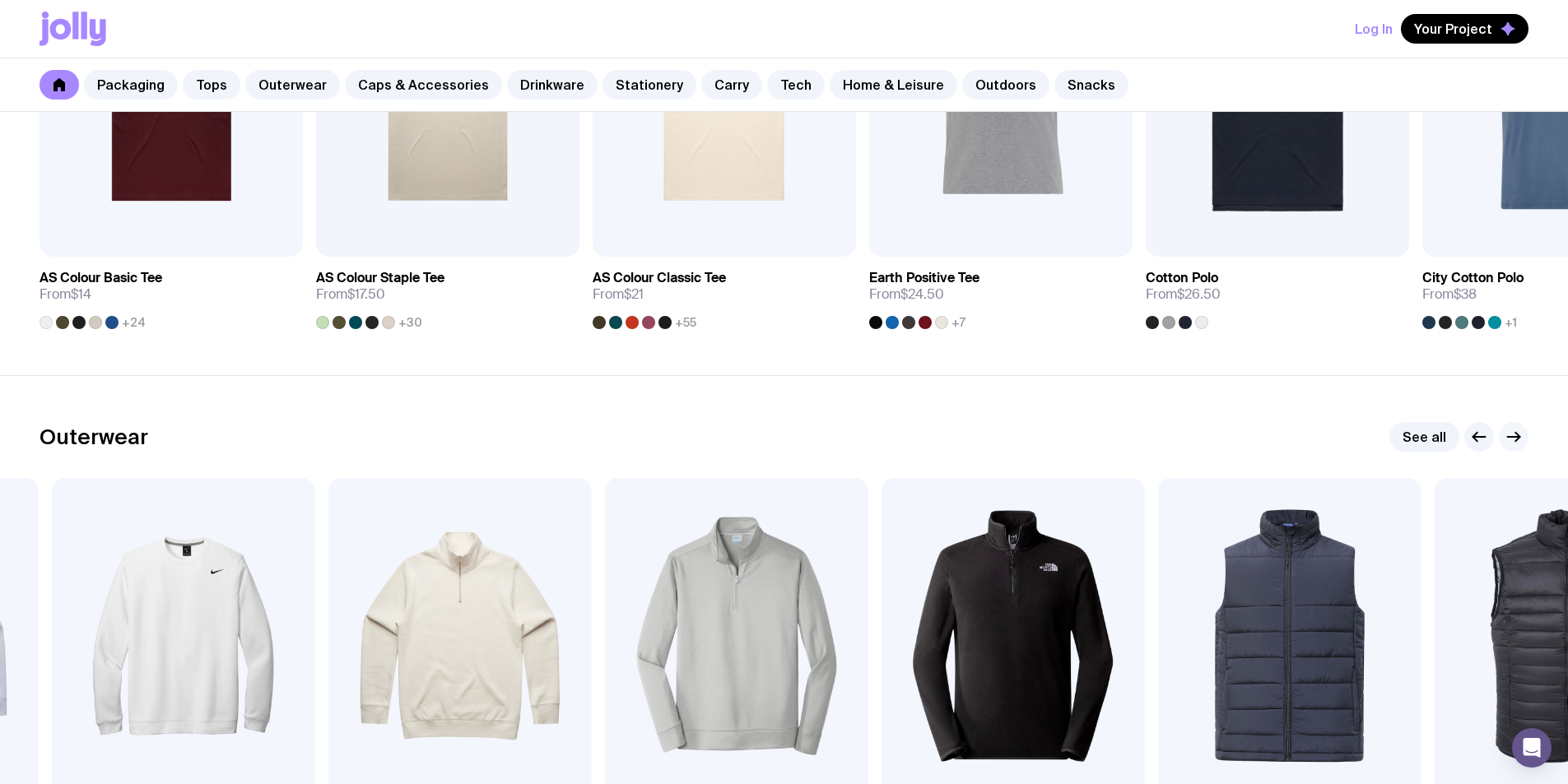
click at [1515, 443] on icon "button" at bounding box center [1513, 437] width 20 height 20
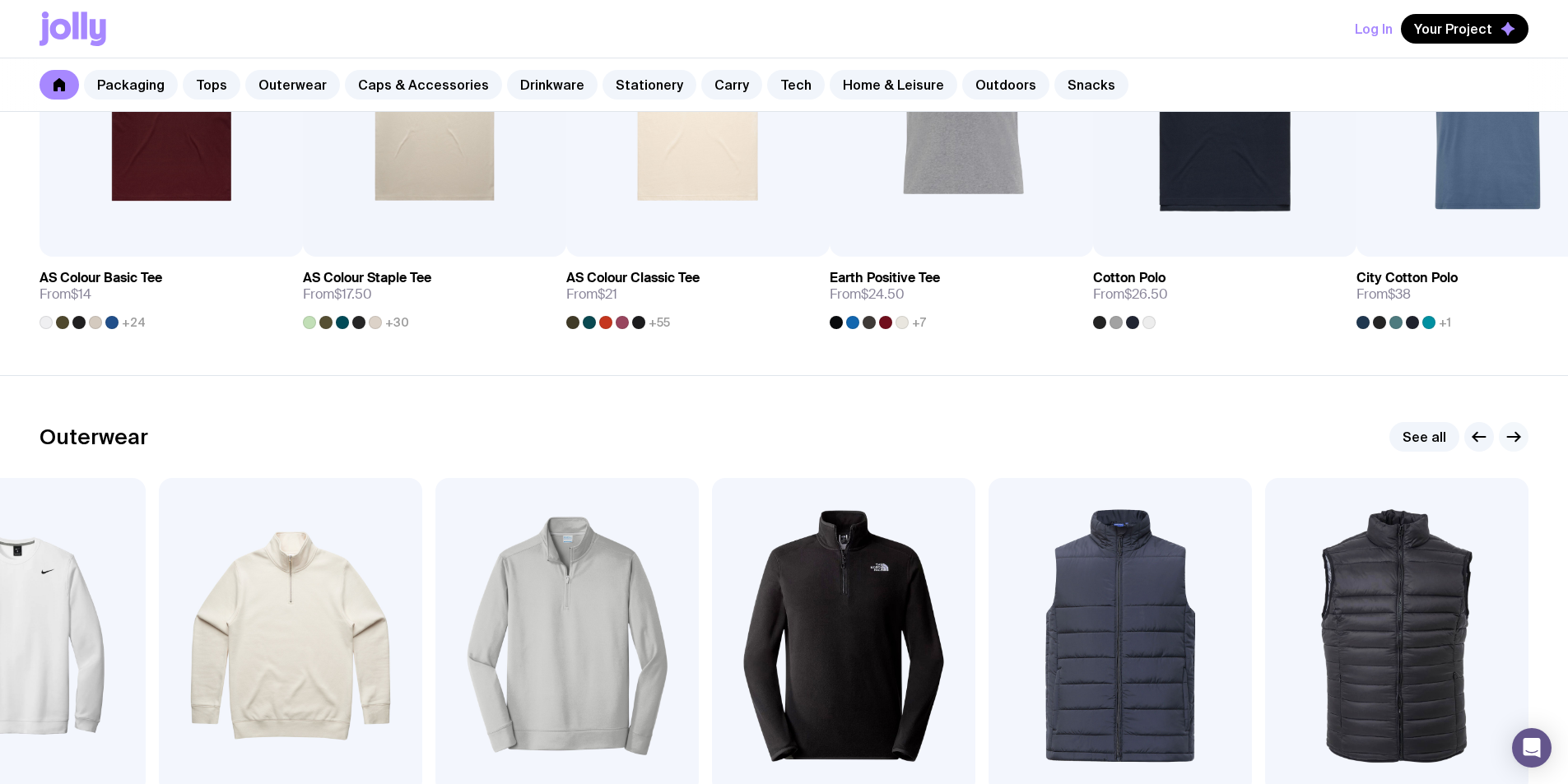
scroll to position [705, 0]
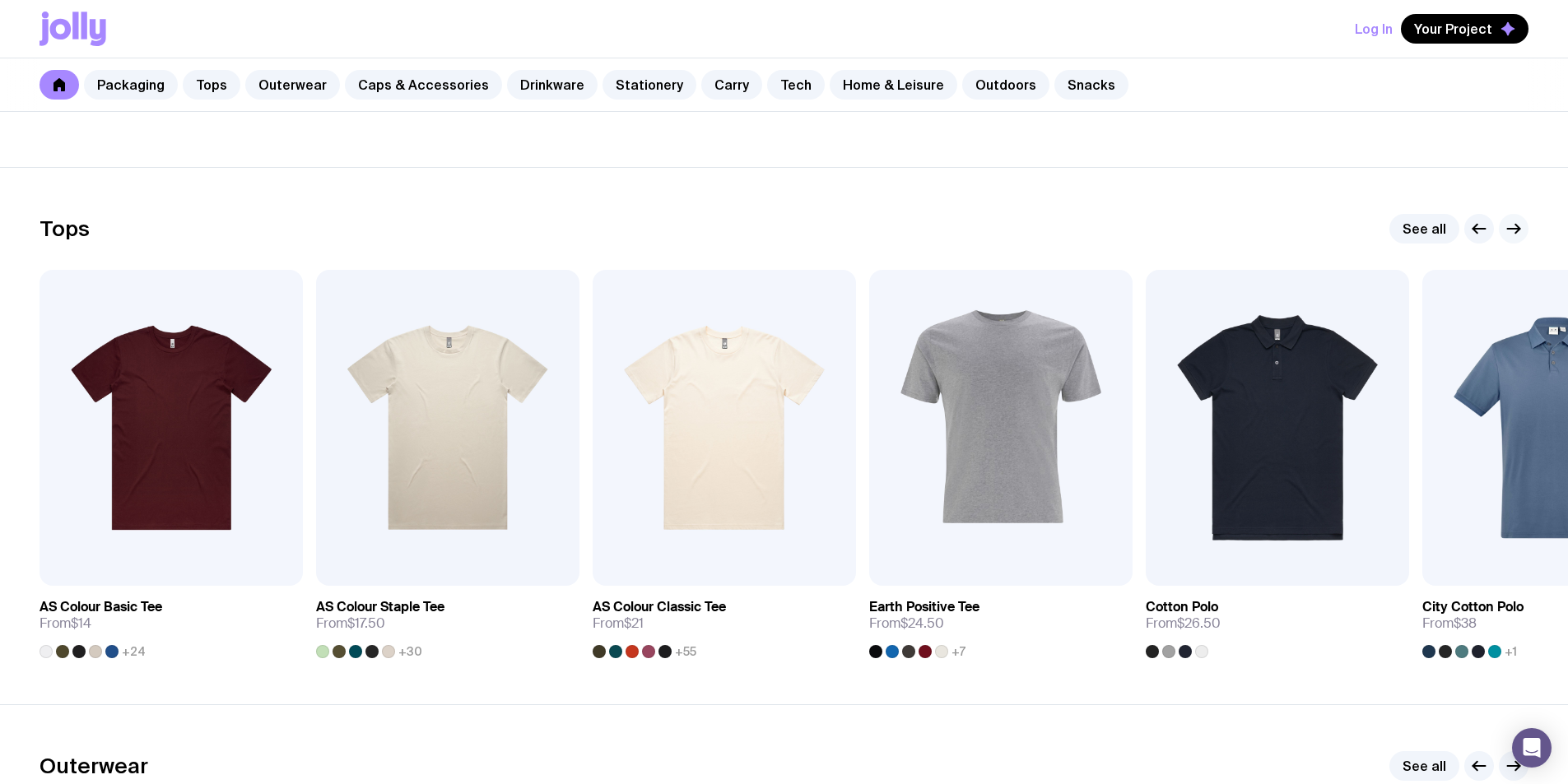
click at [1516, 230] on icon "button" at bounding box center [1513, 229] width 20 height 20
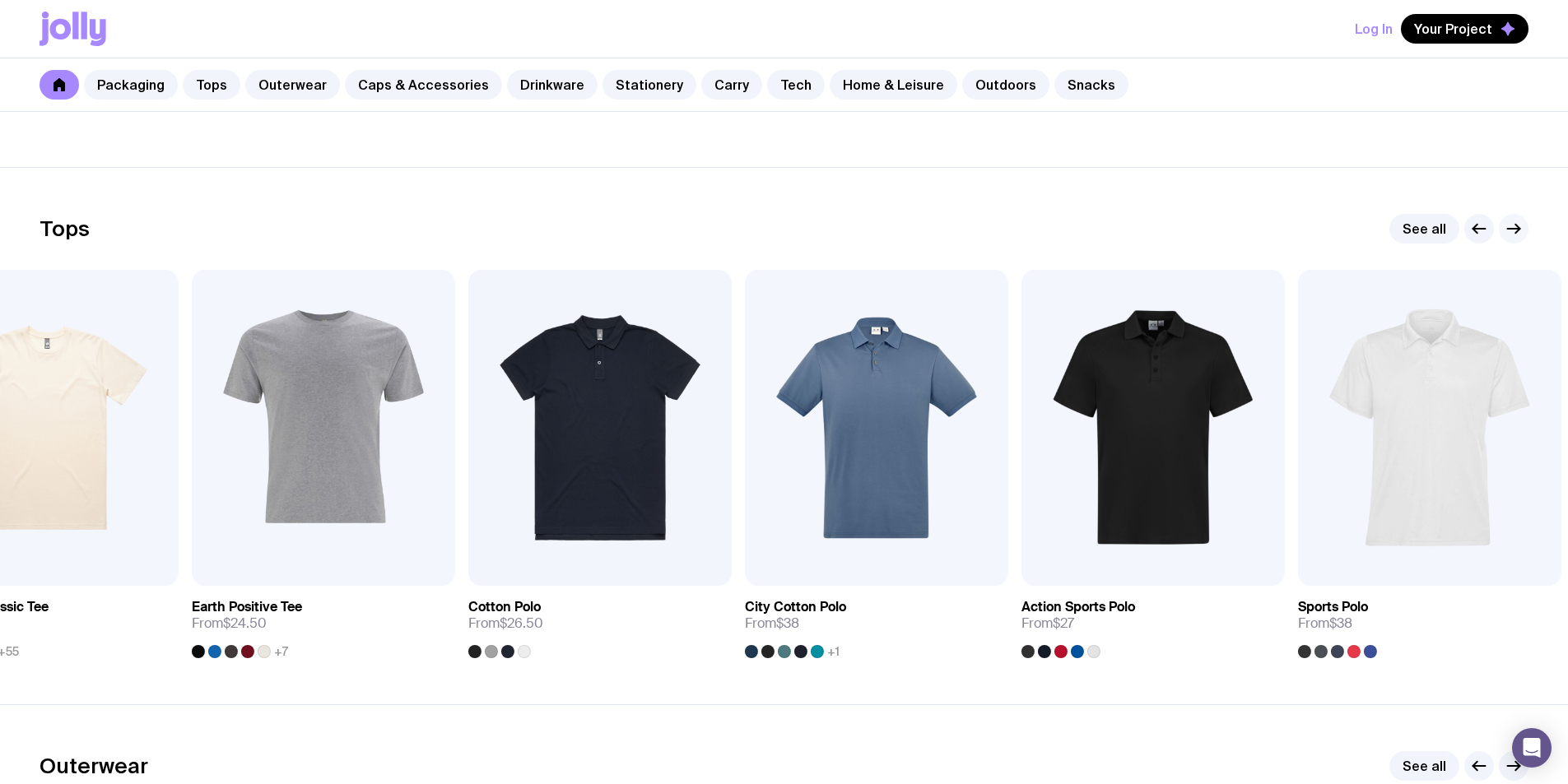
click at [1516, 230] on icon "button" at bounding box center [1513, 229] width 20 height 20
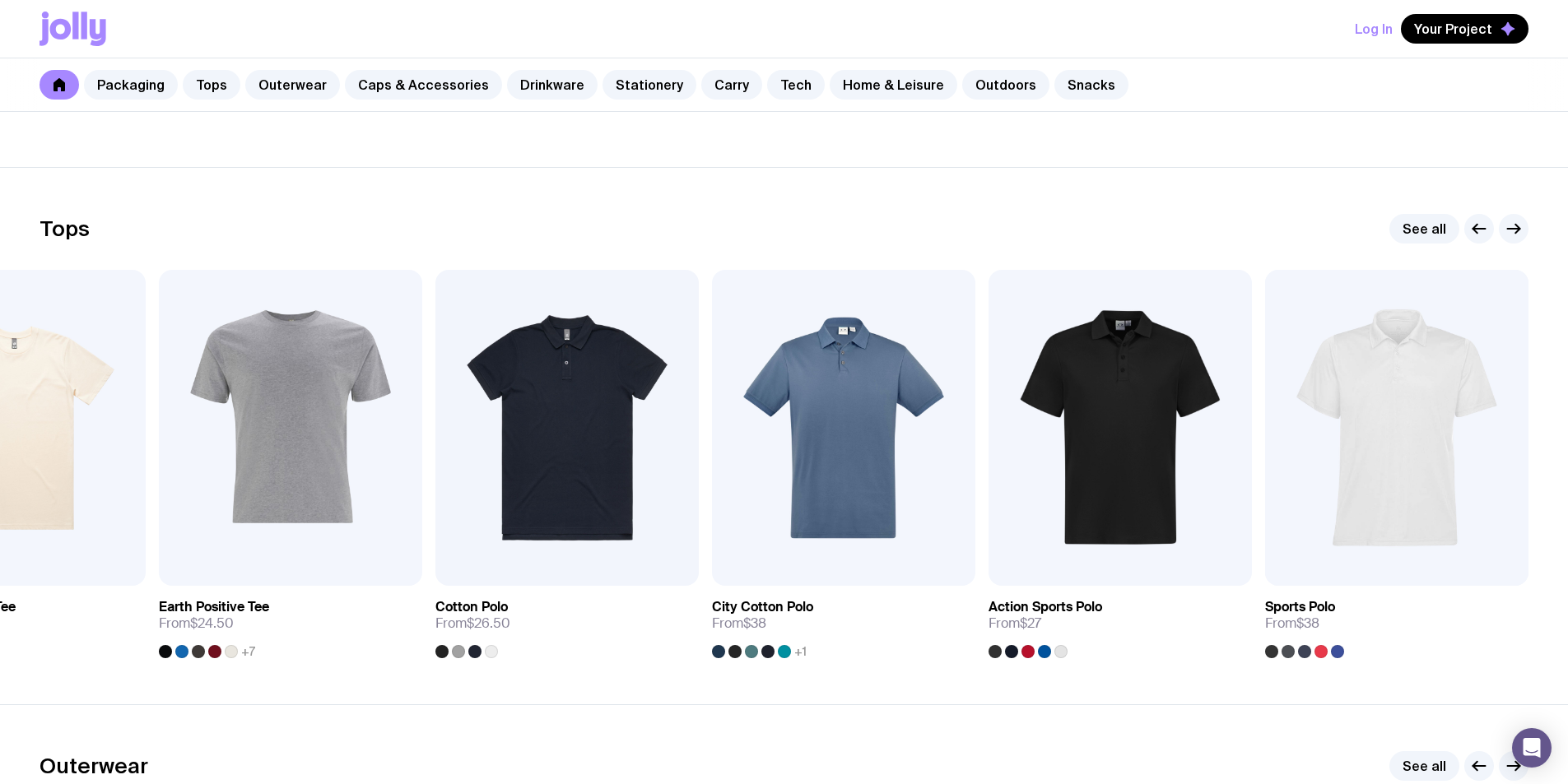
scroll to position [48, 0]
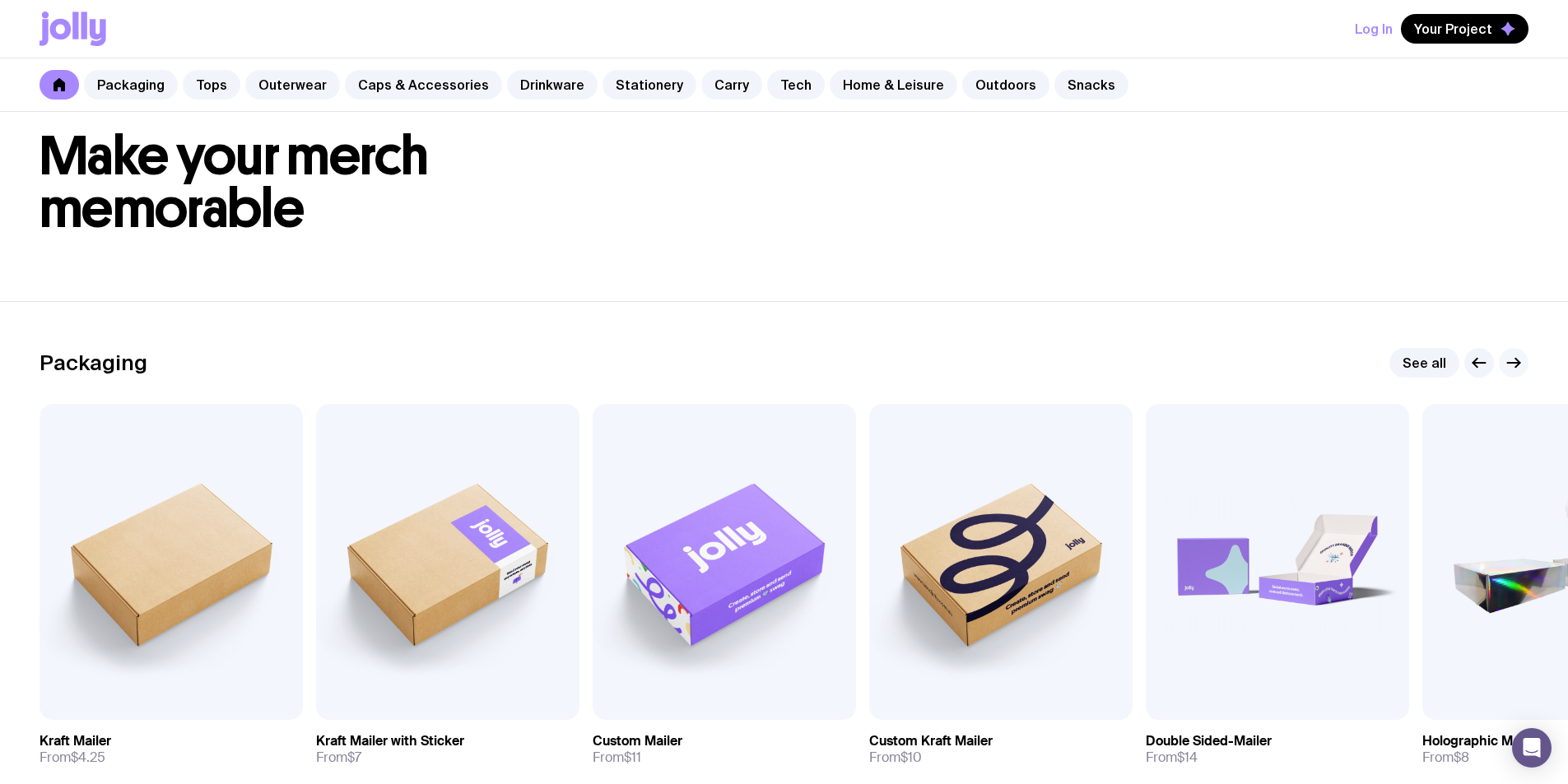
click at [1511, 357] on icon "button" at bounding box center [1513, 362] width 20 height 20
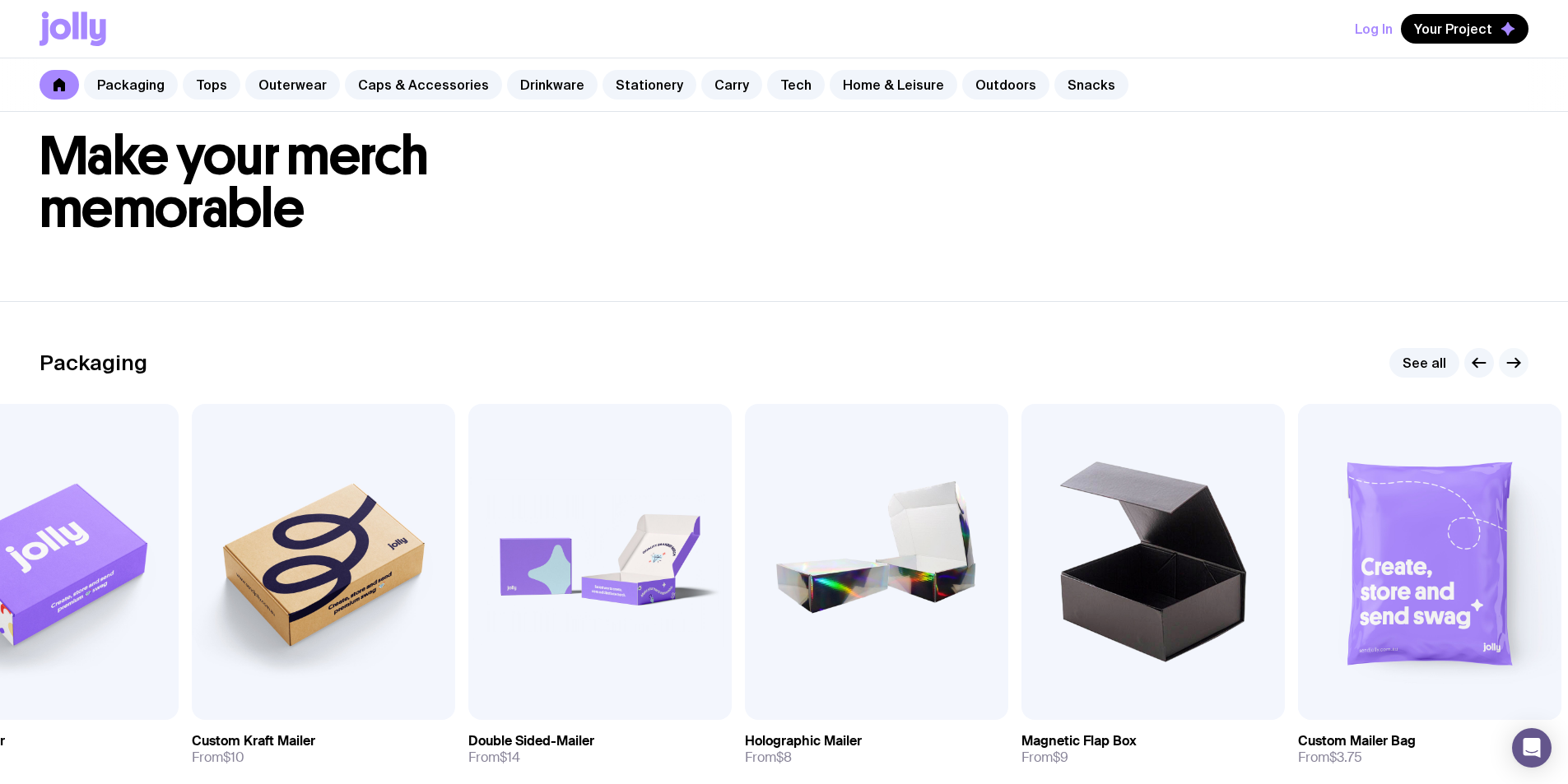
click at [1511, 357] on icon "button" at bounding box center [1513, 362] width 20 height 20
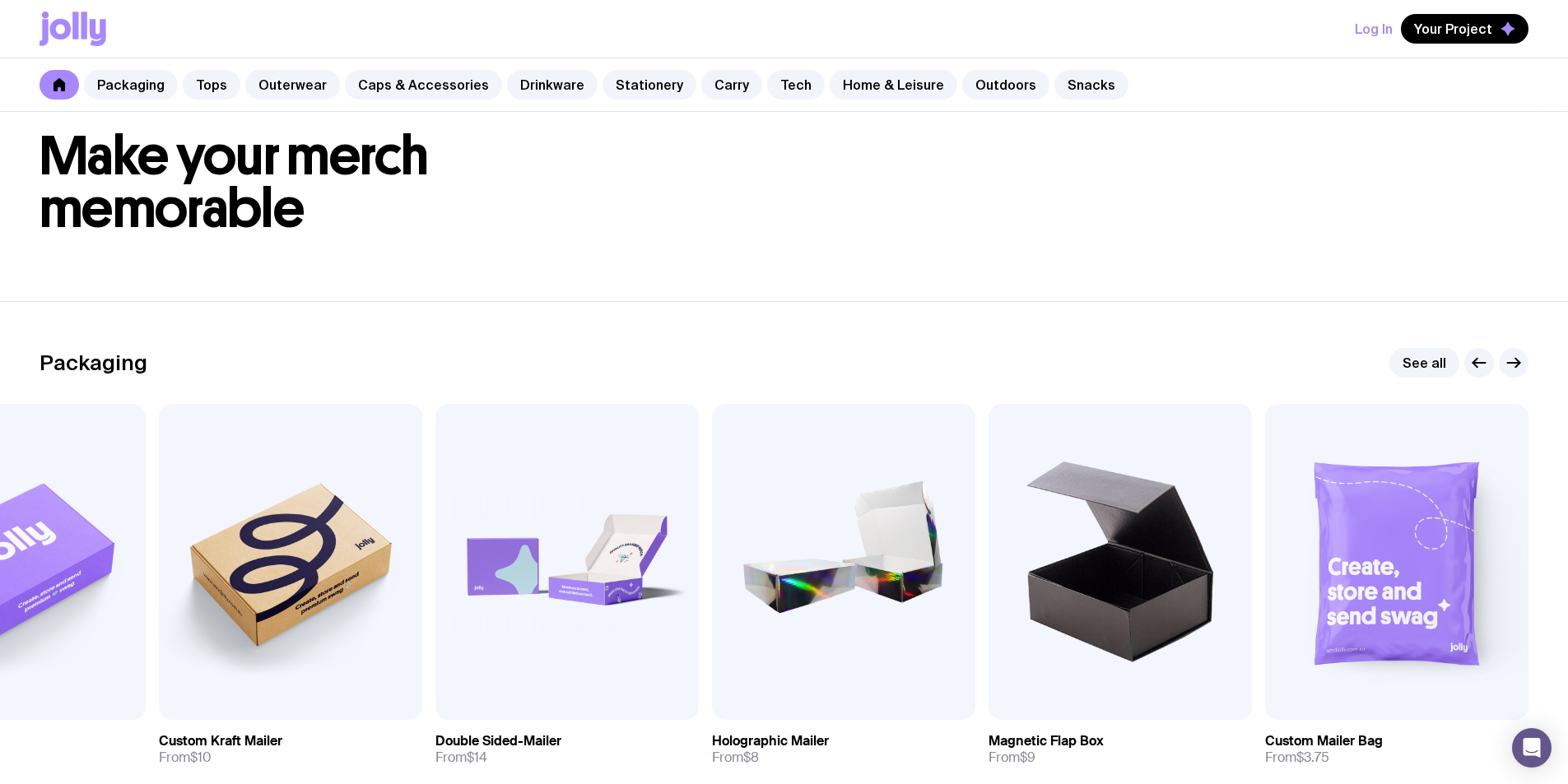
scroll to position [0, 0]
